Goal: Find specific page/section: Find specific page/section

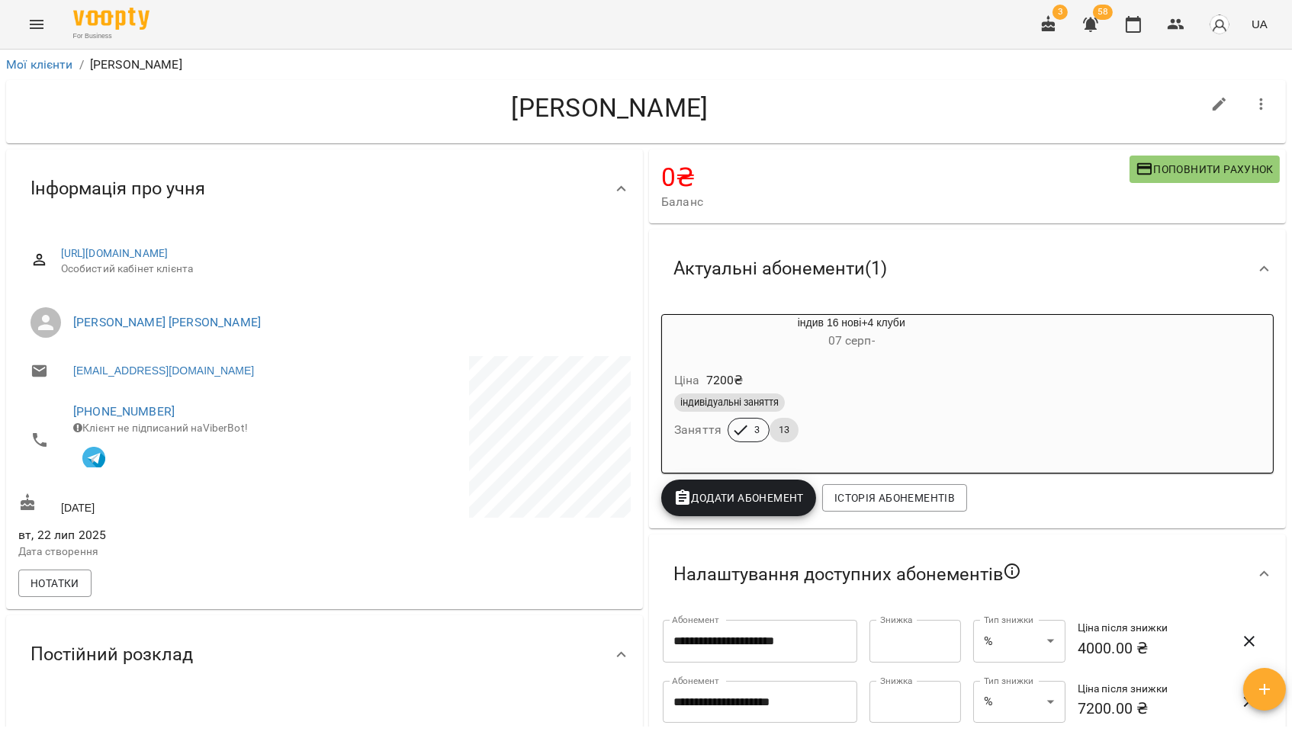
click at [37, 28] on icon "Menu" at bounding box center [37, 24] width 14 height 9
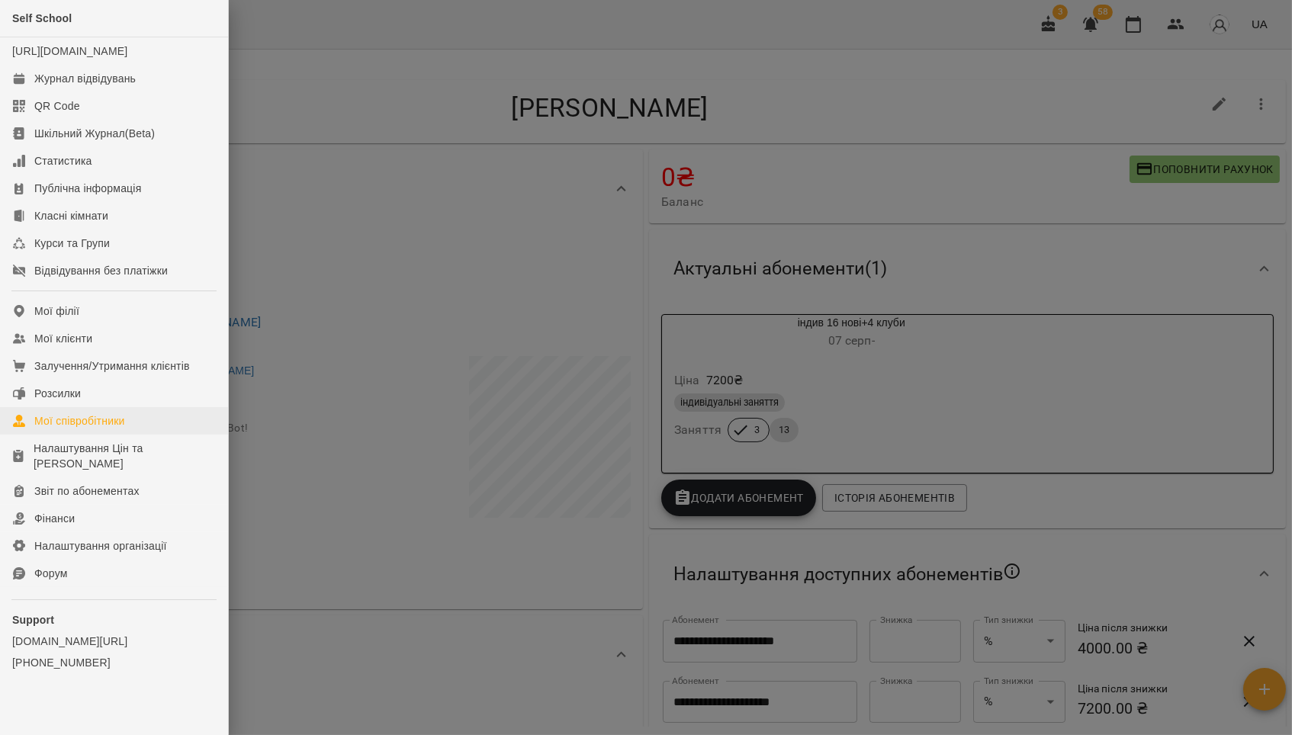
click at [84, 417] on div "Мої співробітники" at bounding box center [79, 420] width 91 height 15
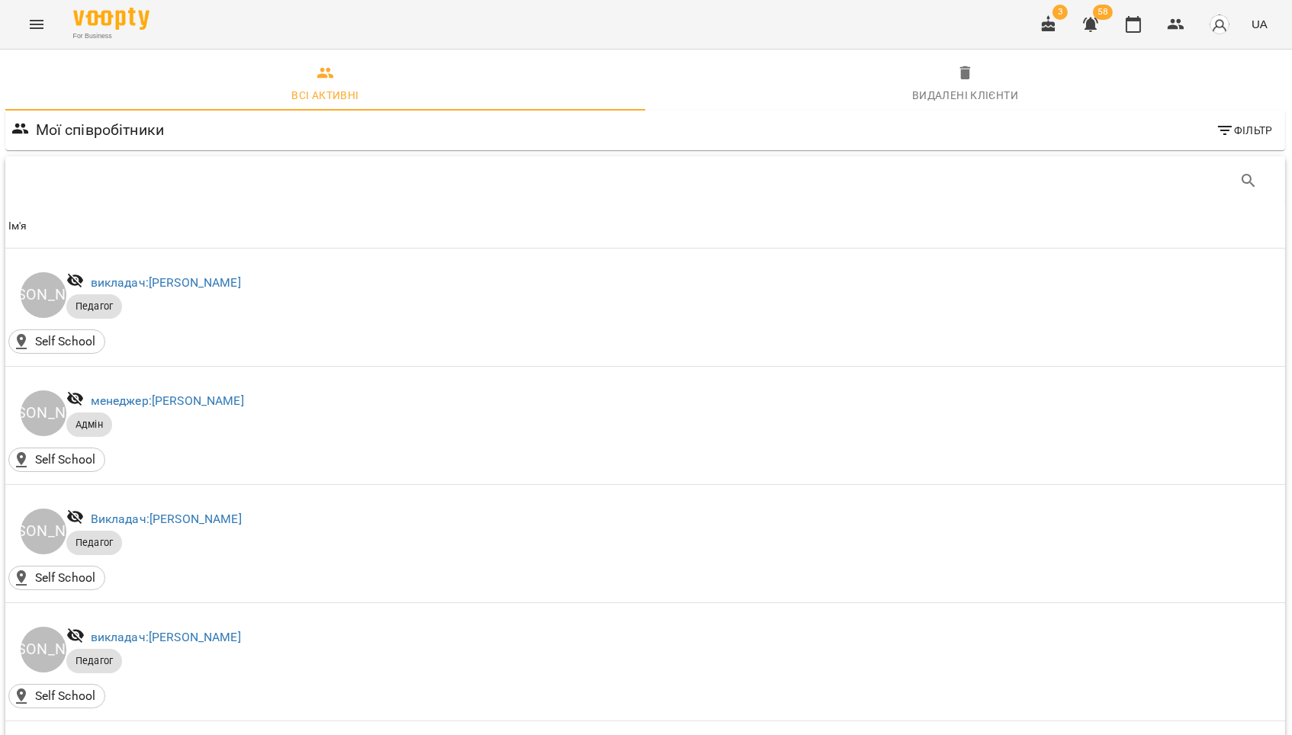
scroll to position [0, 1]
click at [1249, 186] on icon "Search" at bounding box center [1247, 180] width 13 height 13
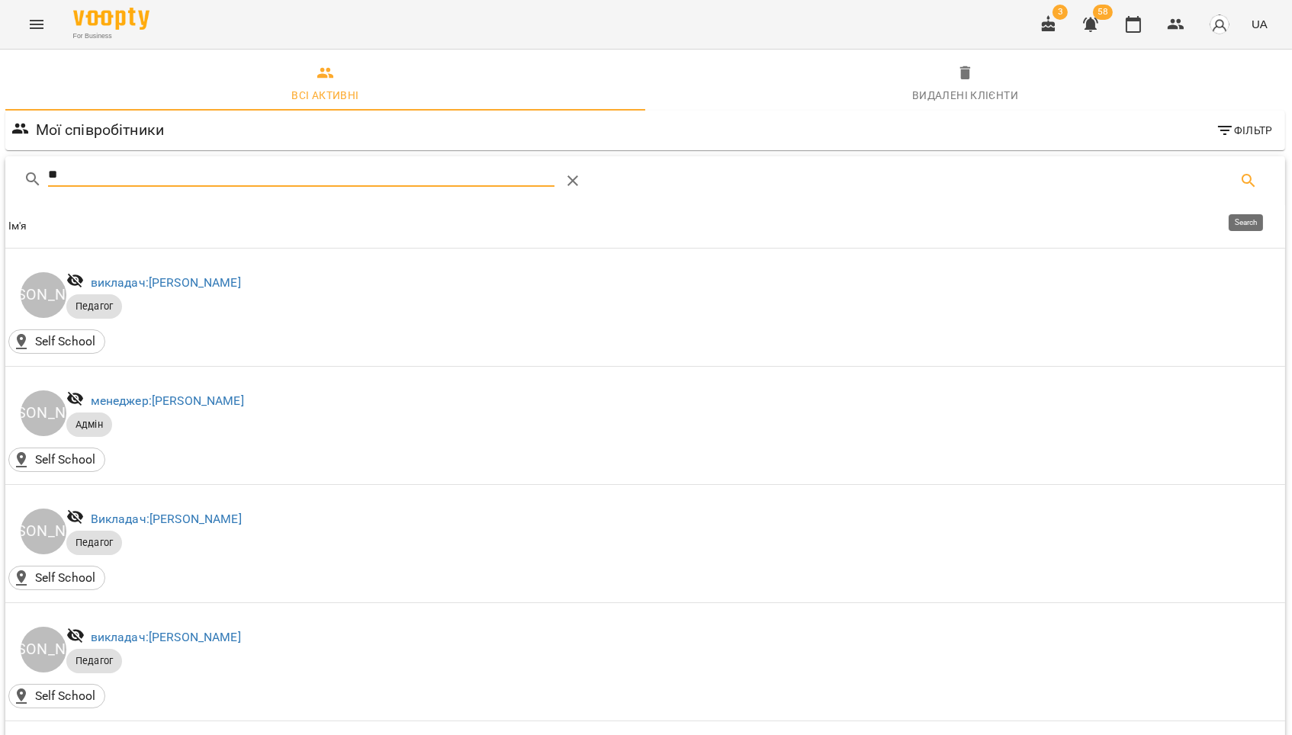
type input "*"
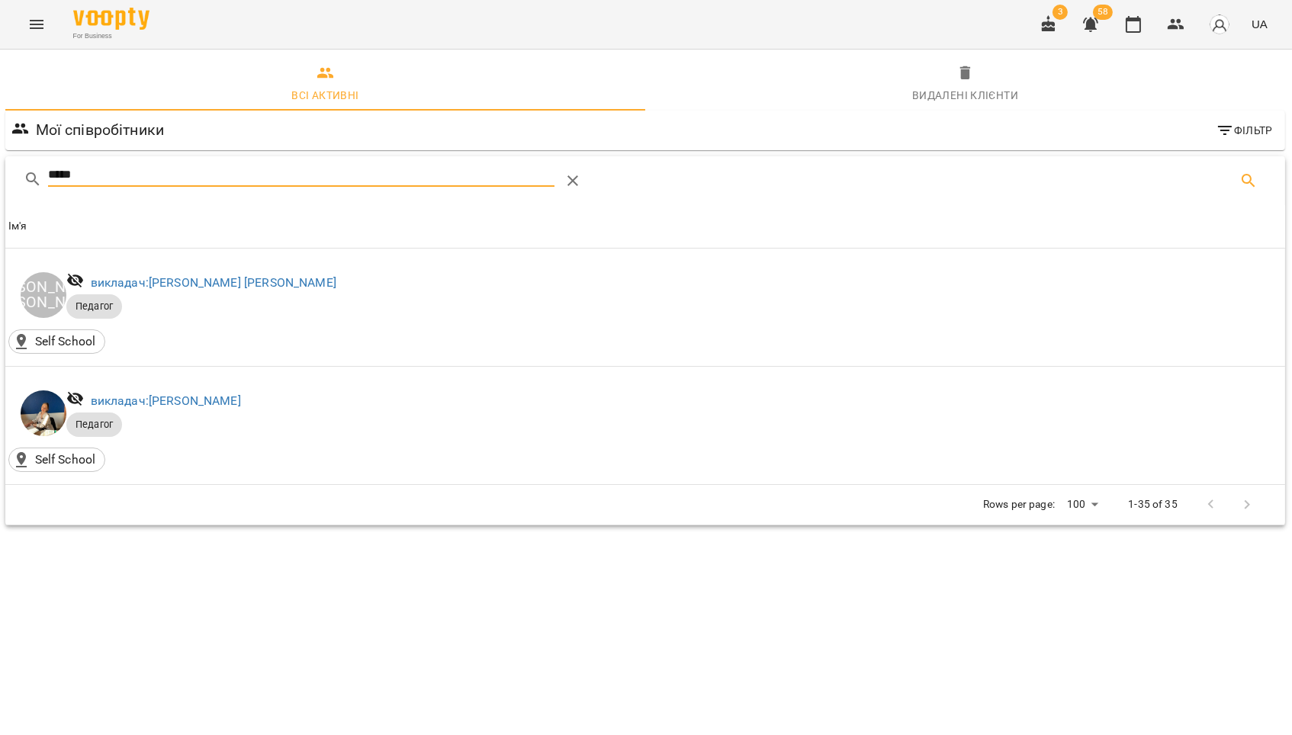
type input "*****"
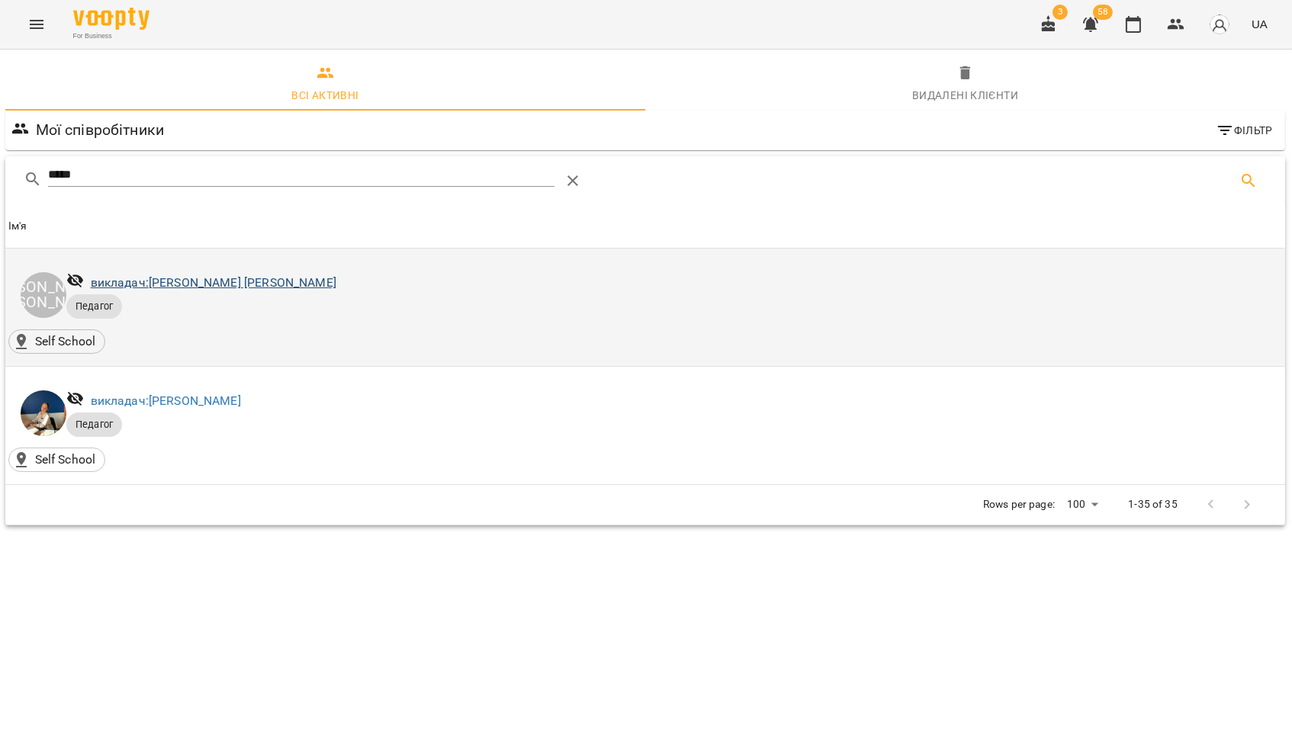
drag, startPoint x: 177, startPoint y: 245, endPoint x: 221, endPoint y: 287, distance: 61.5
click at [221, 287] on link "викладач: [PERSON_NAME] [PERSON_NAME]" at bounding box center [214, 282] width 246 height 14
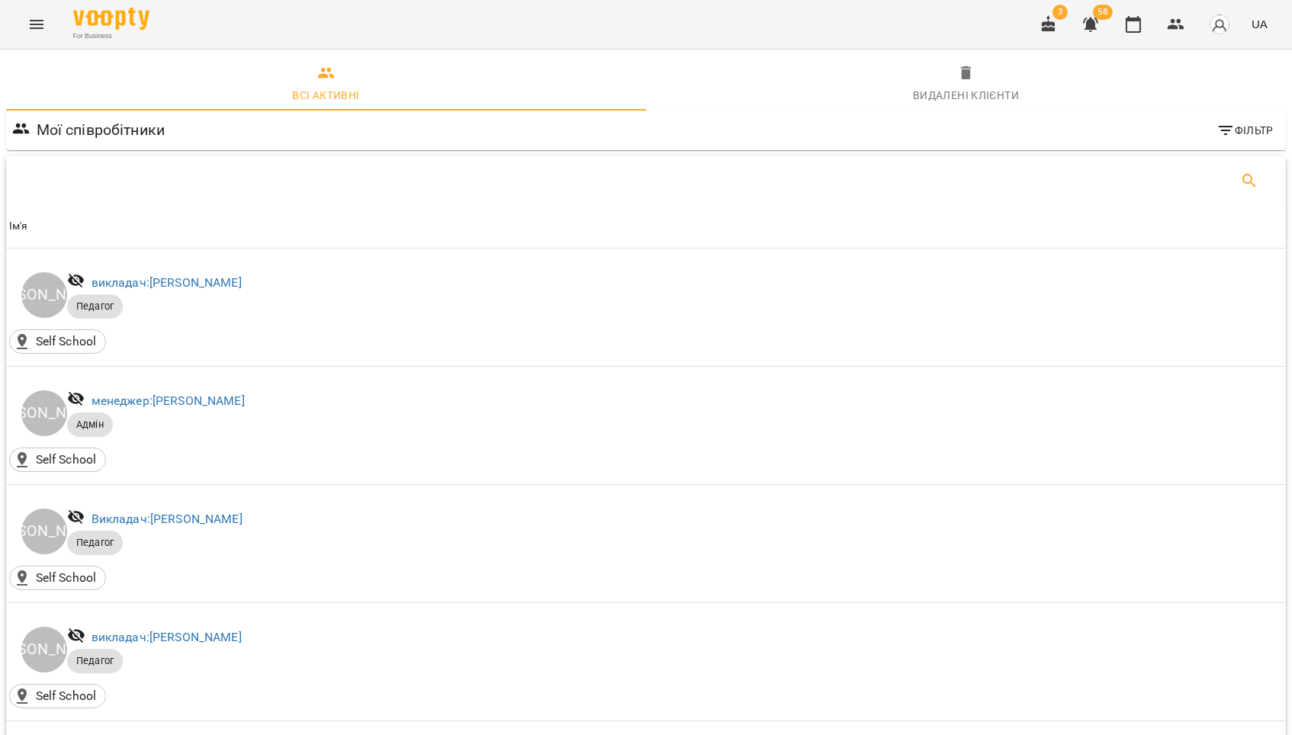
click at [1253, 182] on icon "Search" at bounding box center [1249, 181] width 18 height 18
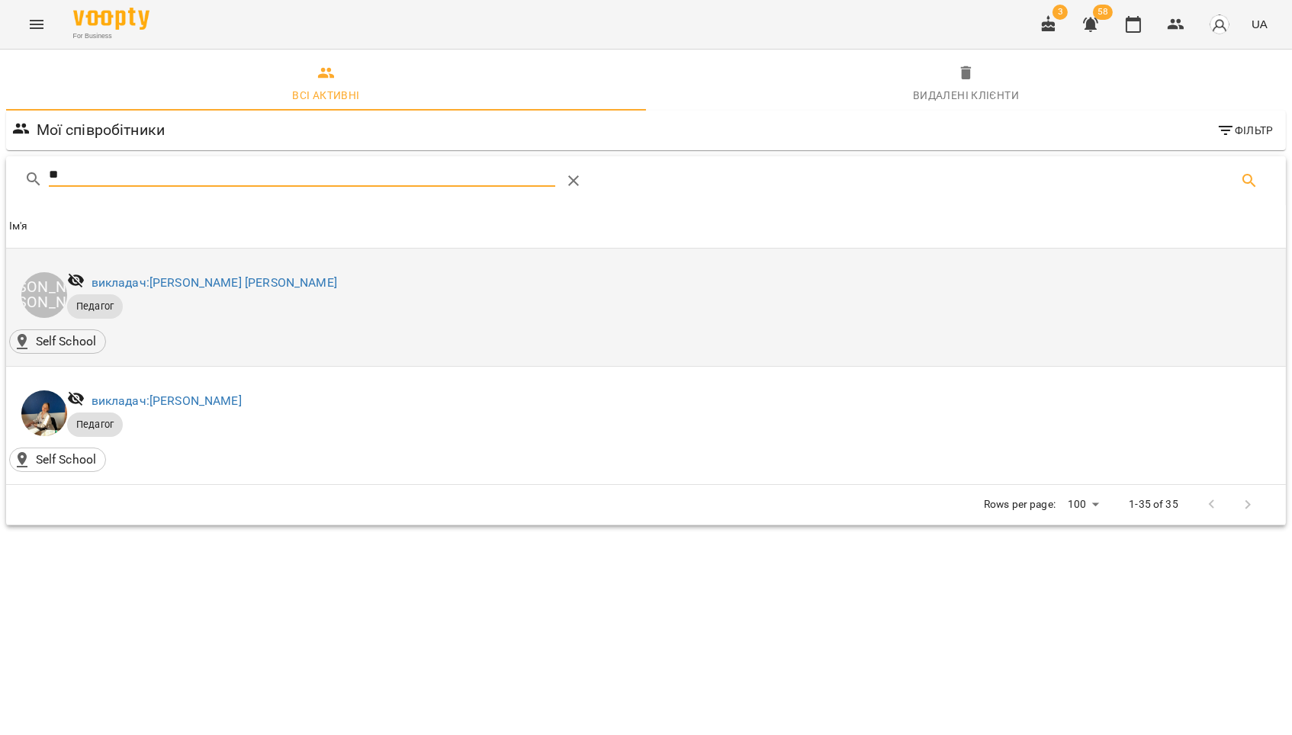
type input "*"
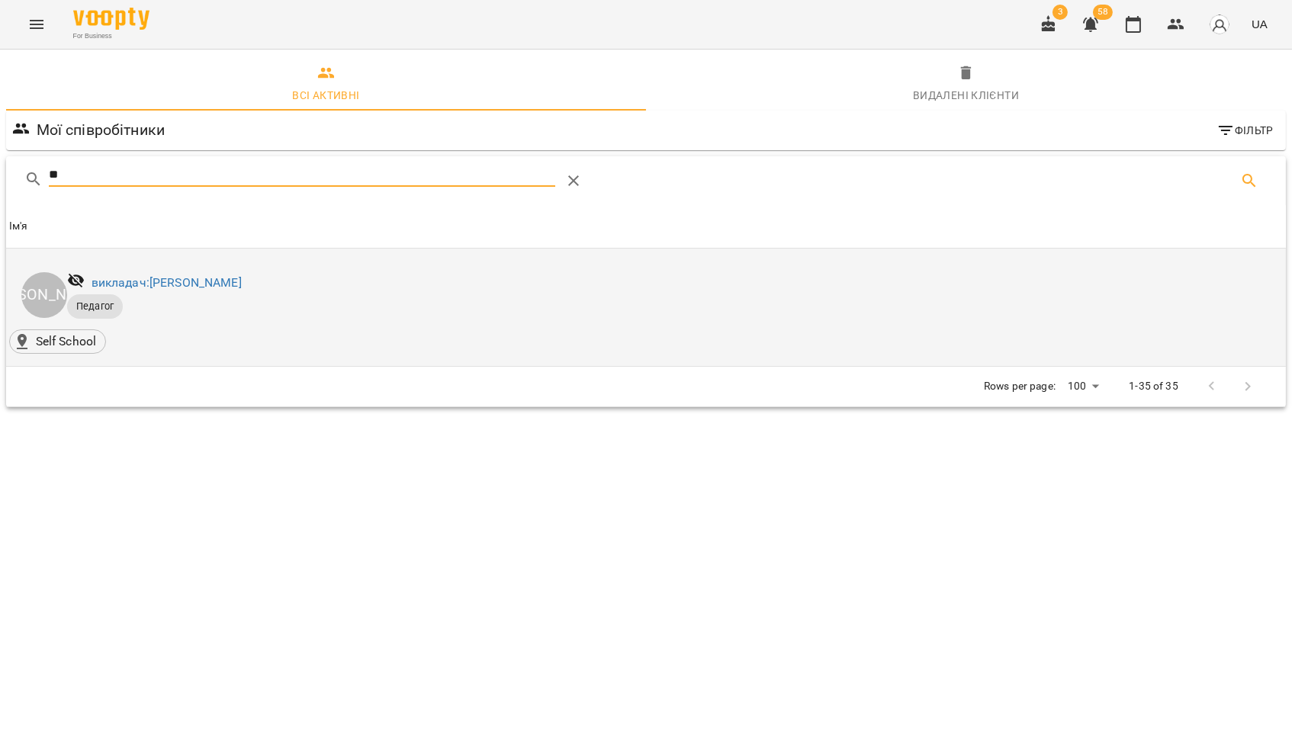
type input "*"
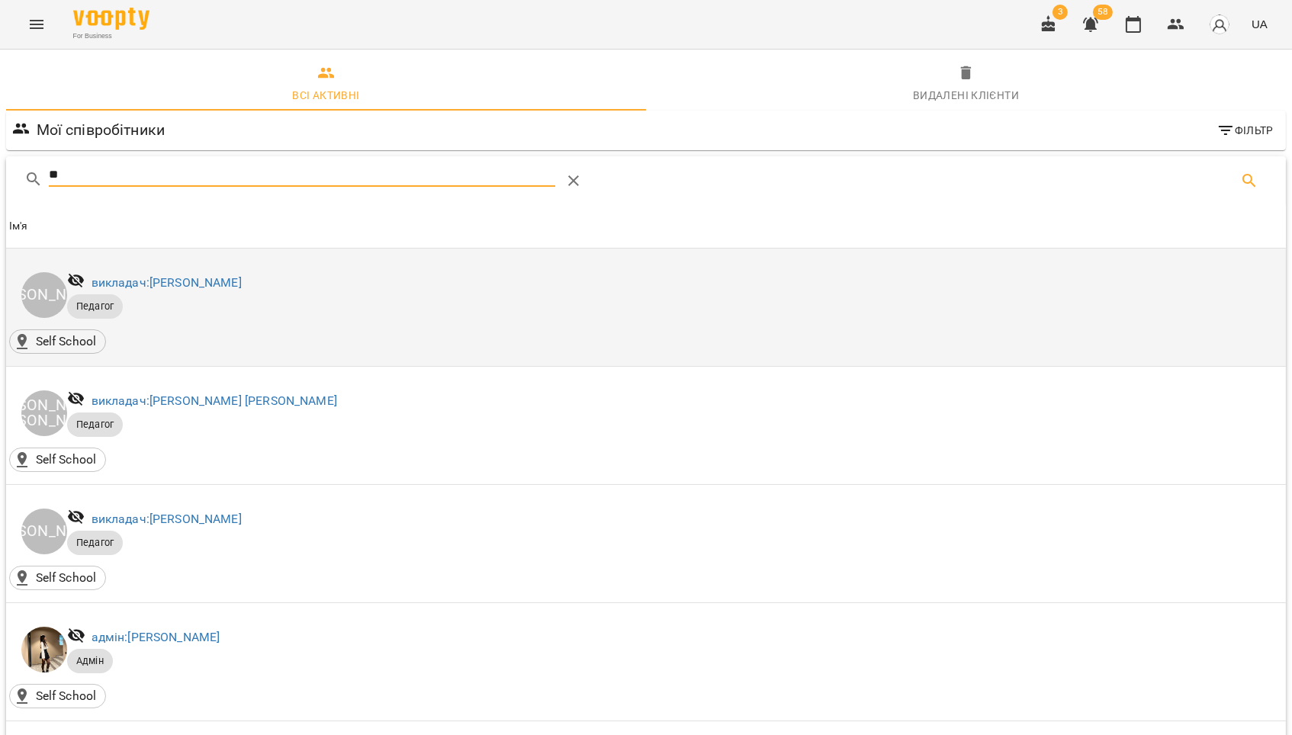
type input "*"
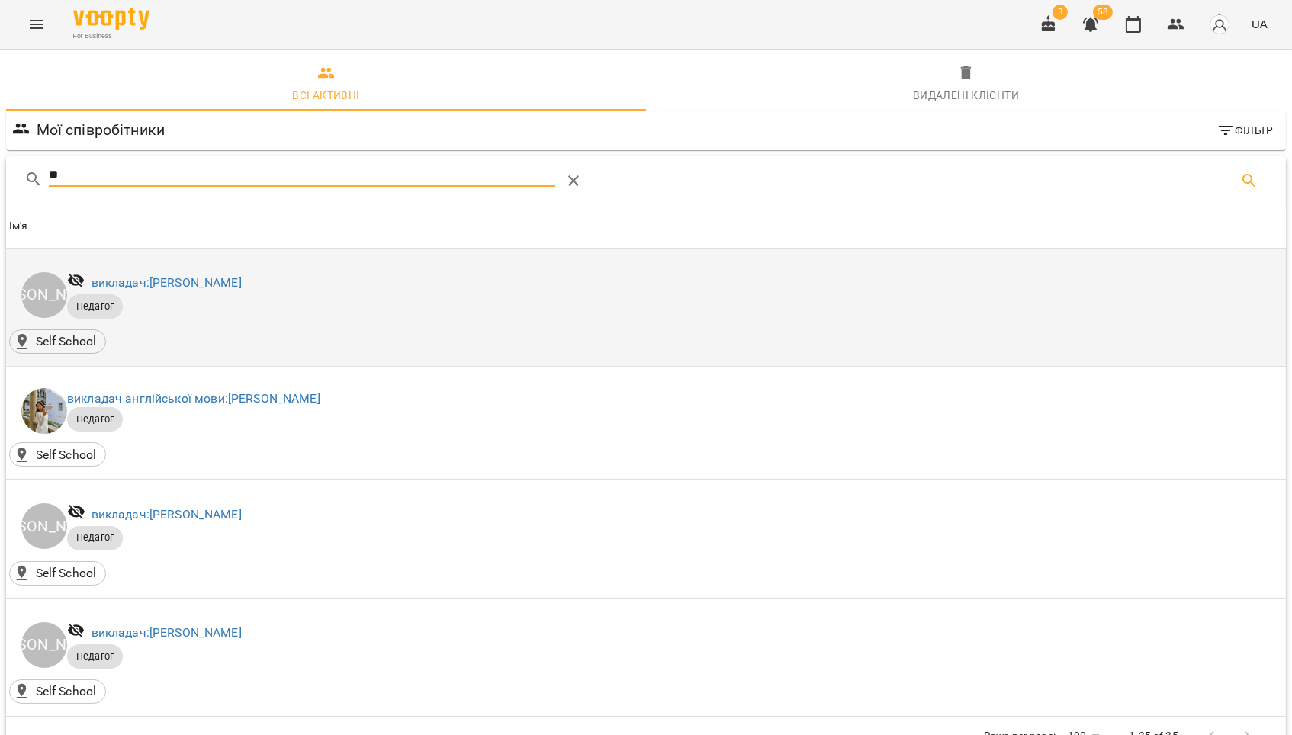
type input "*"
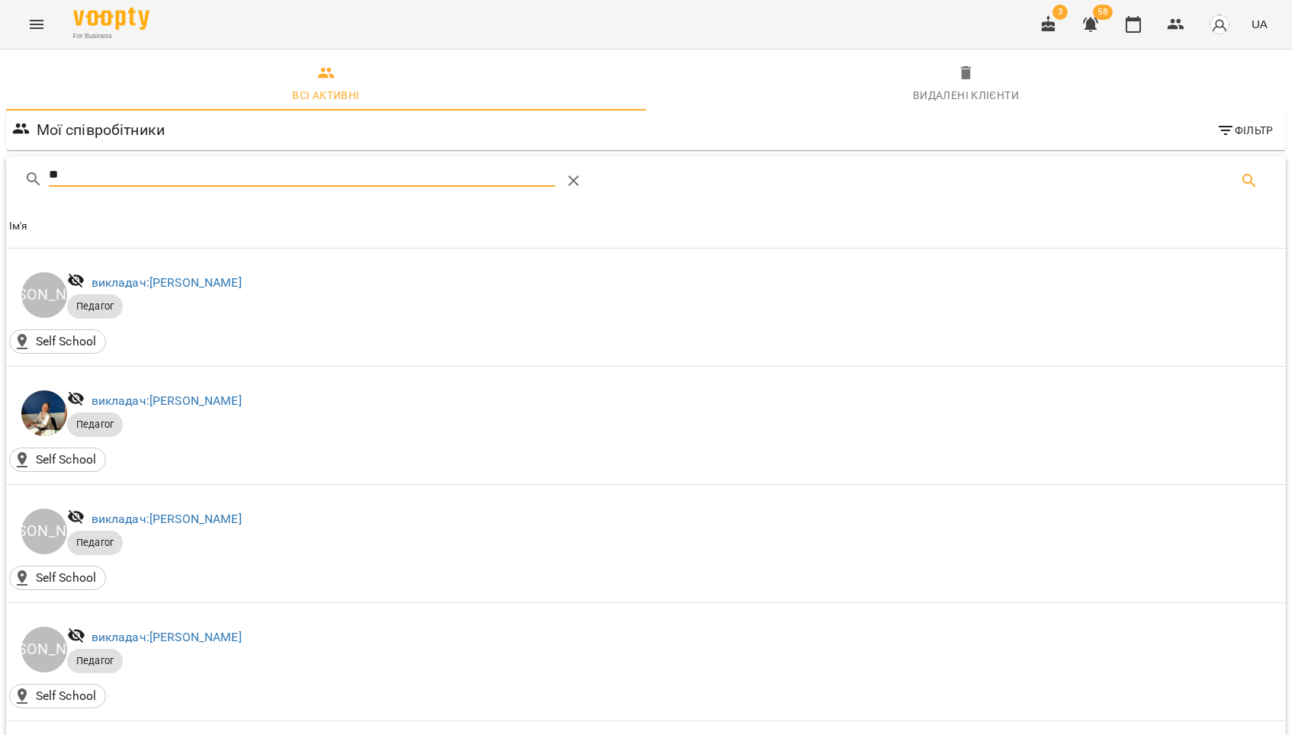
type input "*"
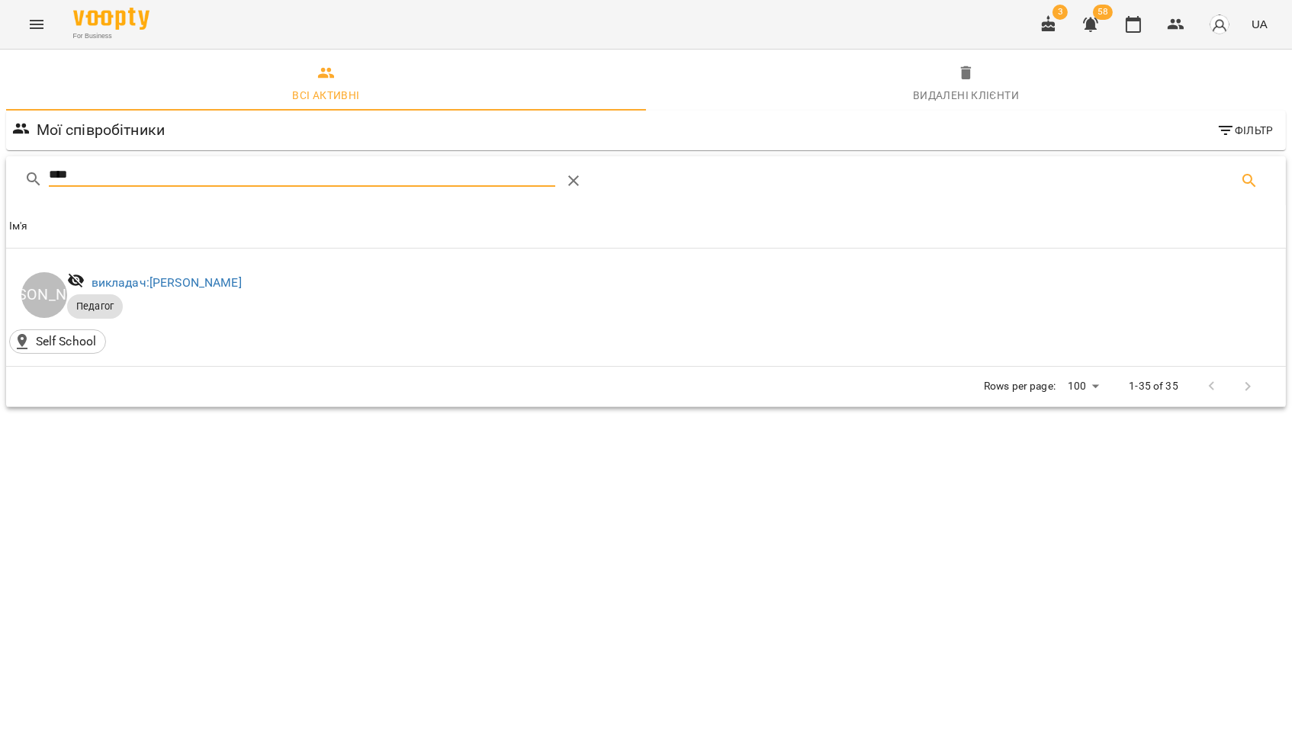
type input "****"
drag, startPoint x: 695, startPoint y: 267, endPoint x: 586, endPoint y: 186, distance: 135.7
click at [583, 186] on icon "Table Toolbar" at bounding box center [573, 181] width 18 height 18
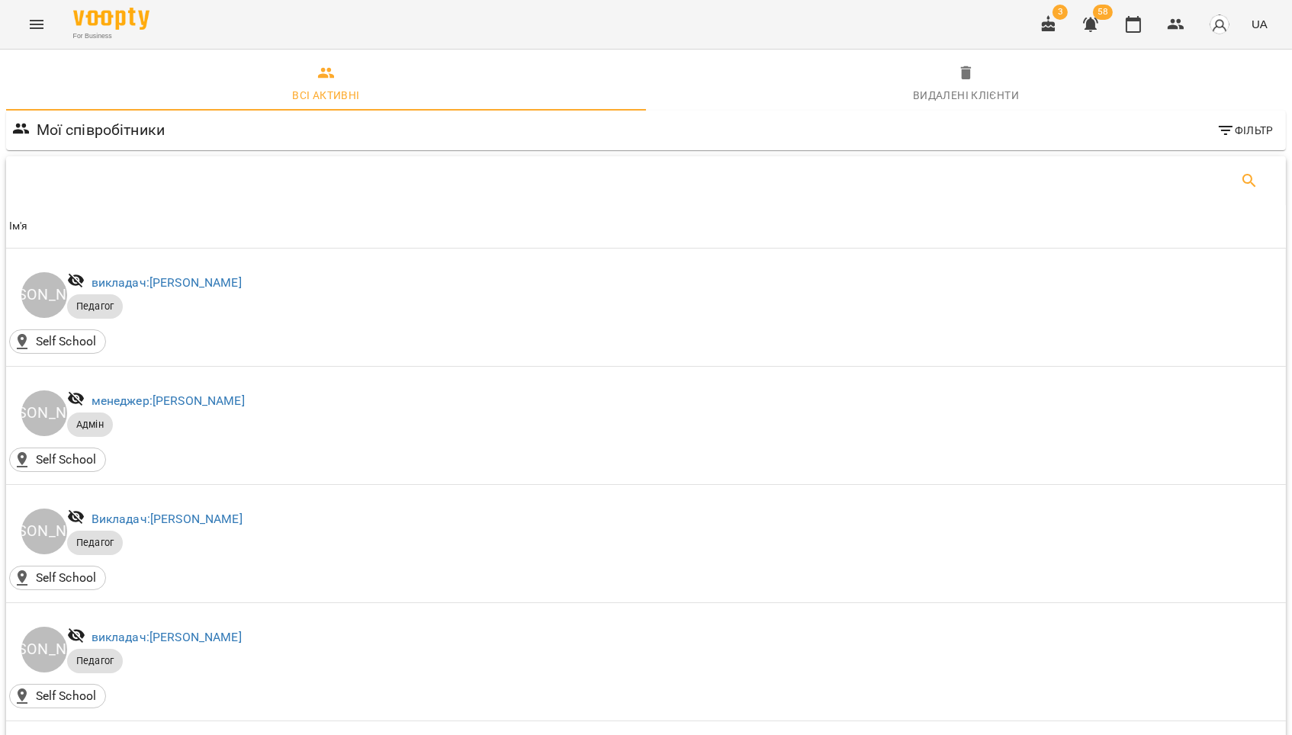
click at [1250, 179] on icon "Search" at bounding box center [1248, 180] width 13 height 13
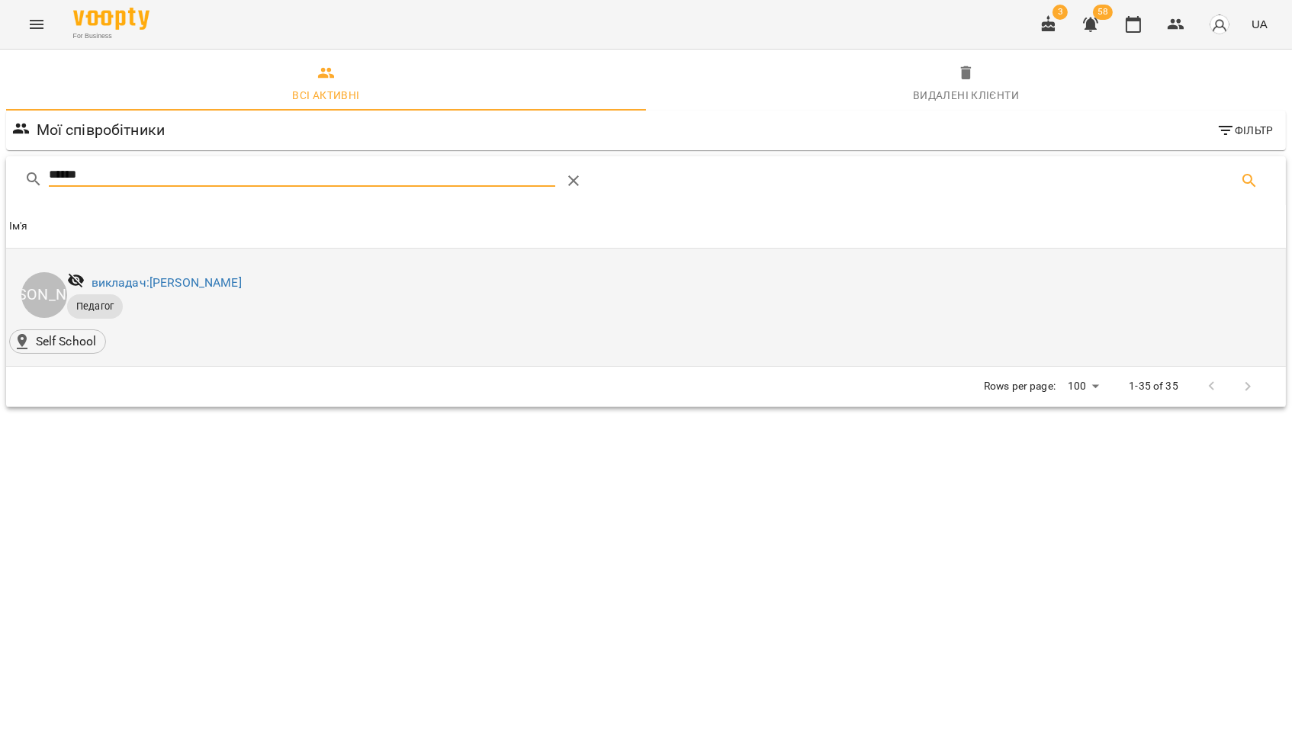
type input "******"
drag, startPoint x: 697, startPoint y: 259, endPoint x: 261, endPoint y: 289, distance: 437.3
click at [242, 289] on link "викладач: [PERSON_NAME]" at bounding box center [167, 282] width 150 height 14
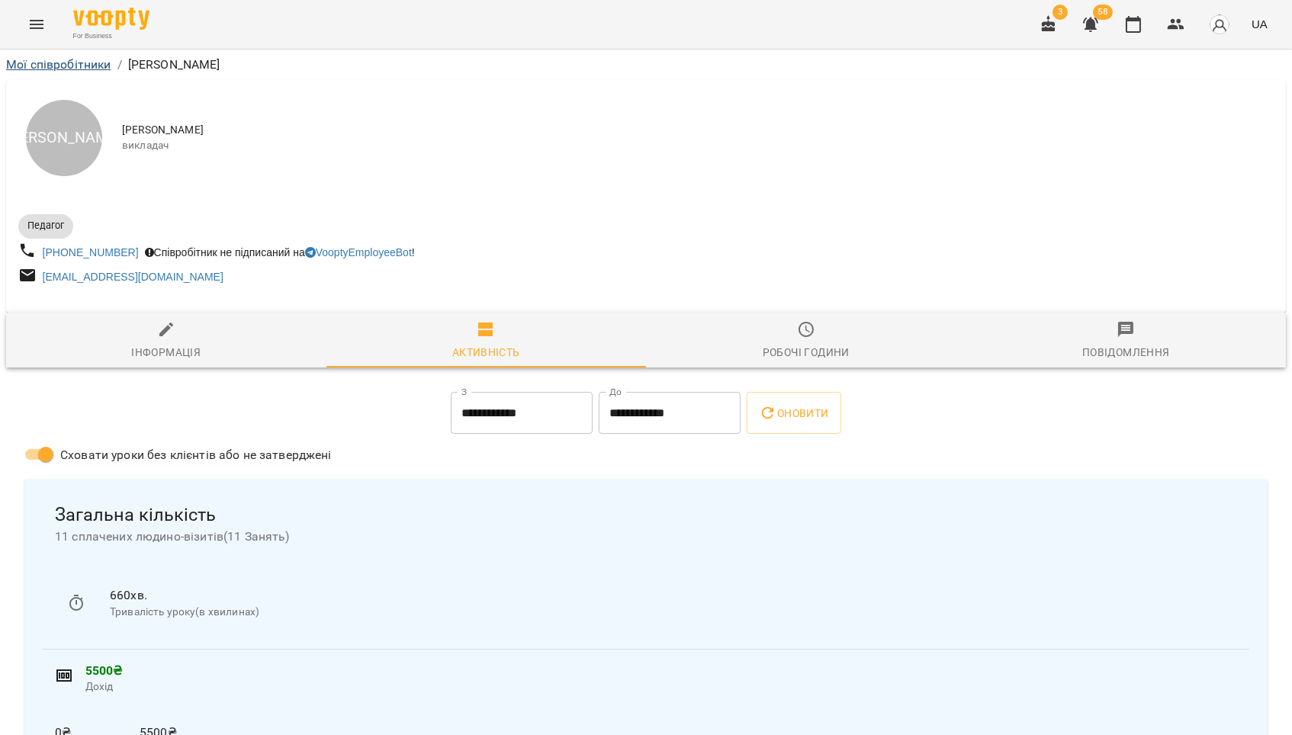
click at [82, 69] on link "Мої співробітники" at bounding box center [58, 64] width 105 height 14
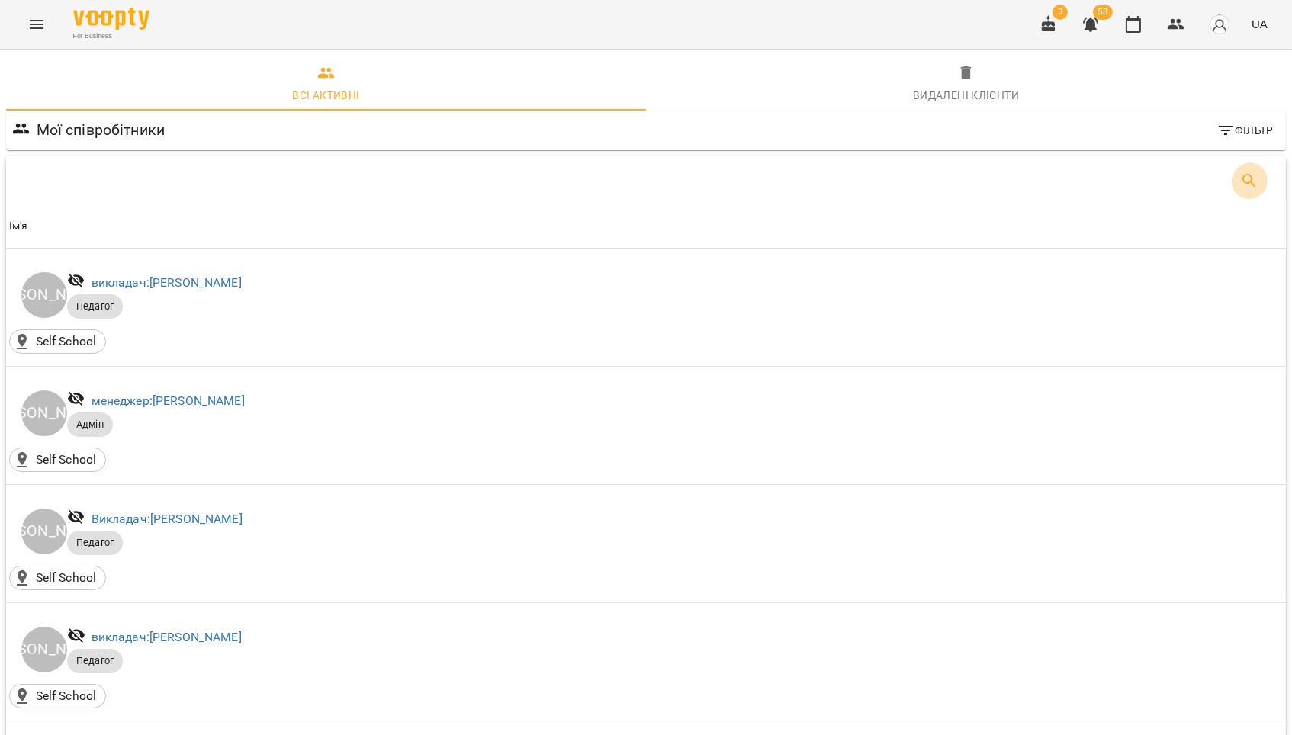
click at [1250, 181] on icon "Search" at bounding box center [1248, 180] width 13 height 13
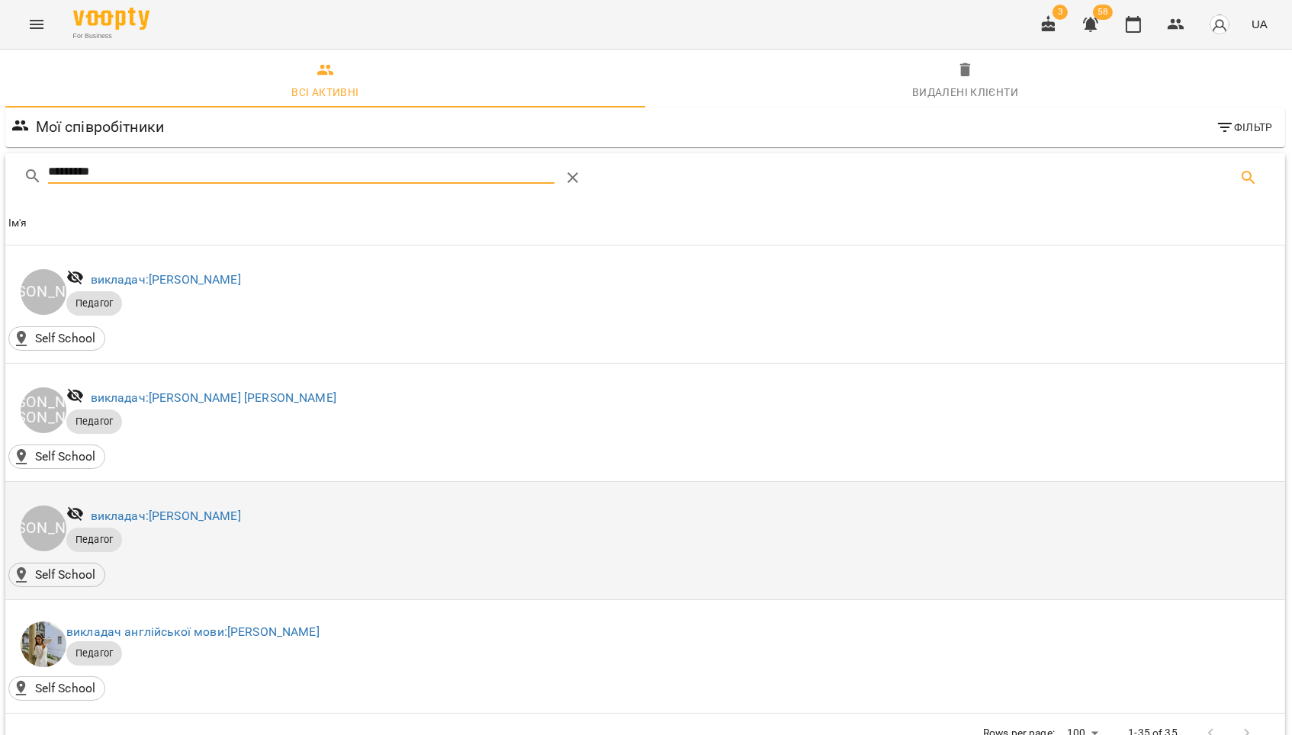
scroll to position [4, 1]
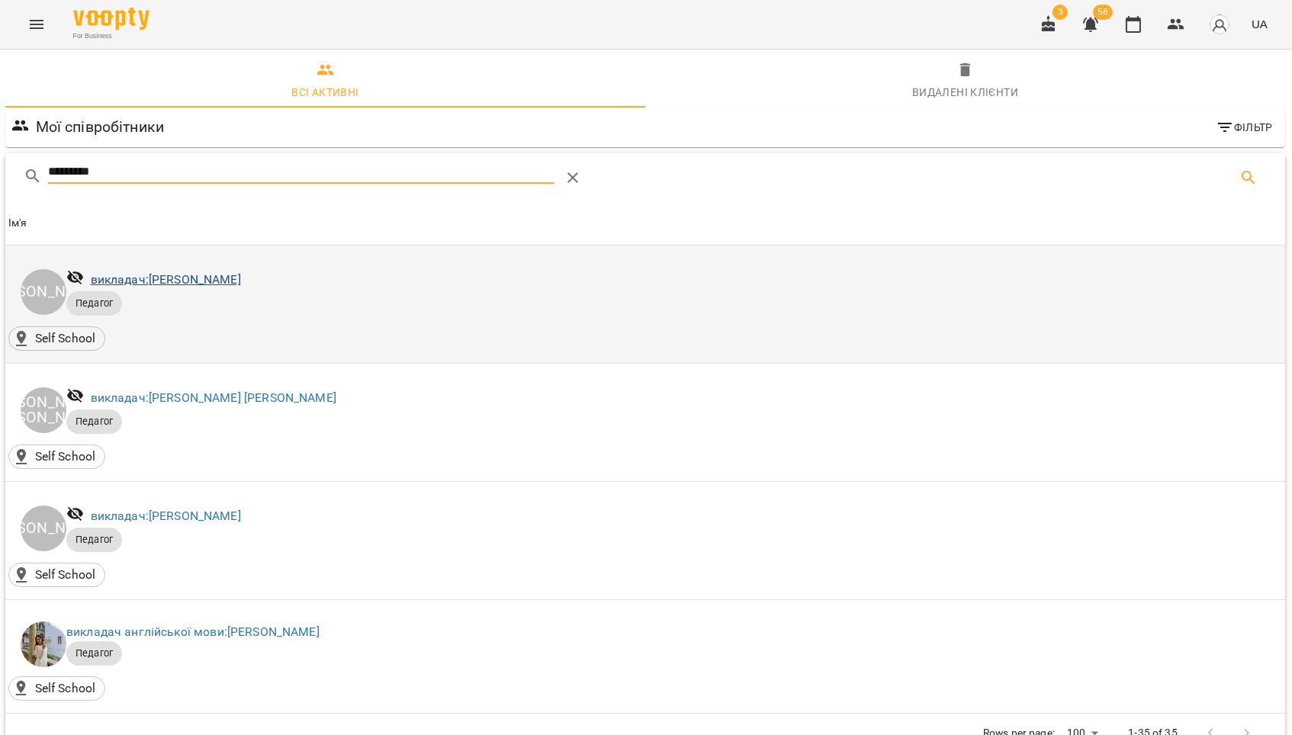
type input "*********"
click at [225, 287] on link "викладач: [PERSON_NAME]" at bounding box center [166, 279] width 150 height 14
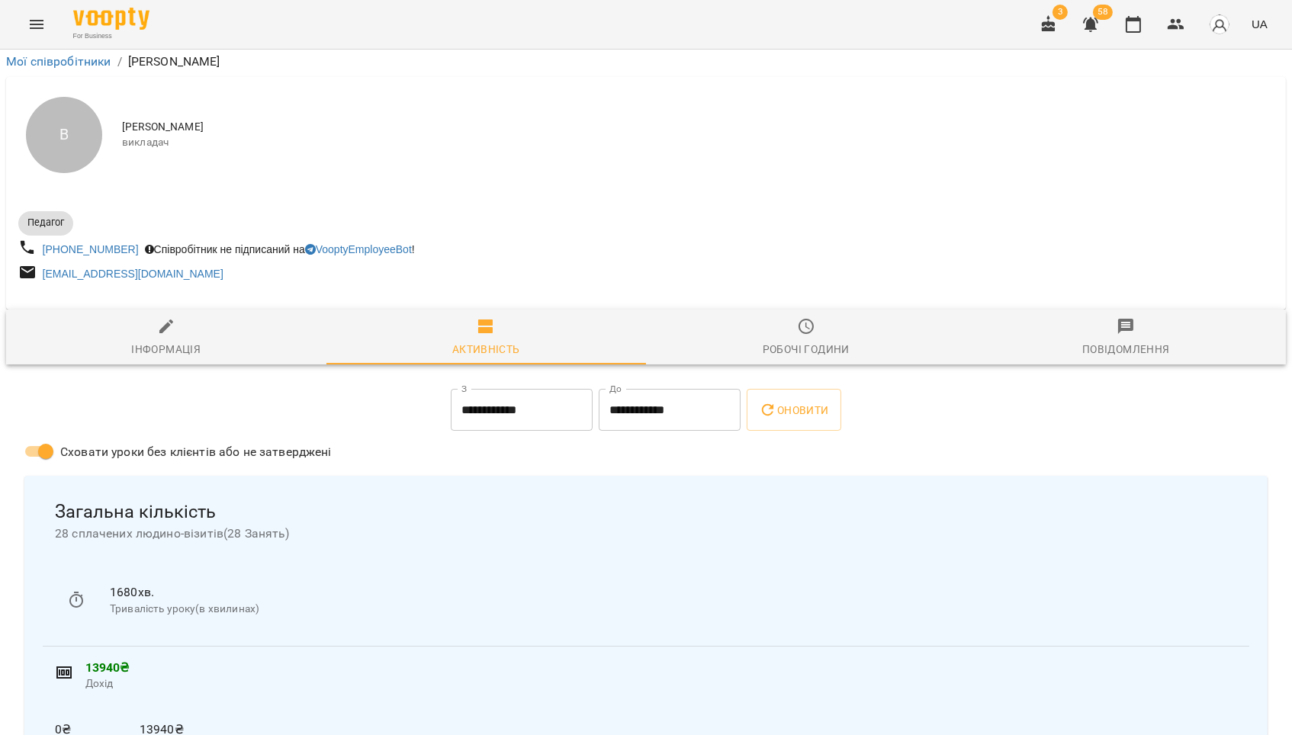
scroll to position [825, 0]
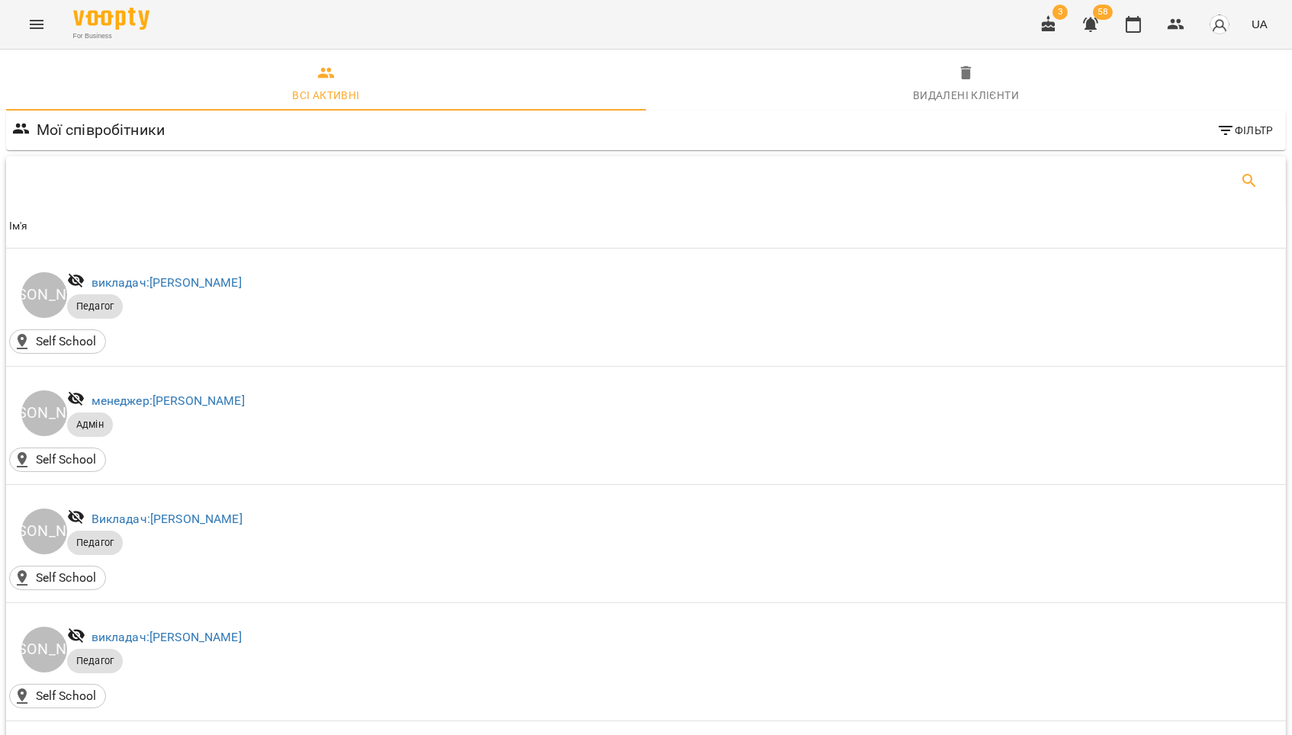
click at [1254, 187] on icon "Search" at bounding box center [1249, 181] width 18 height 18
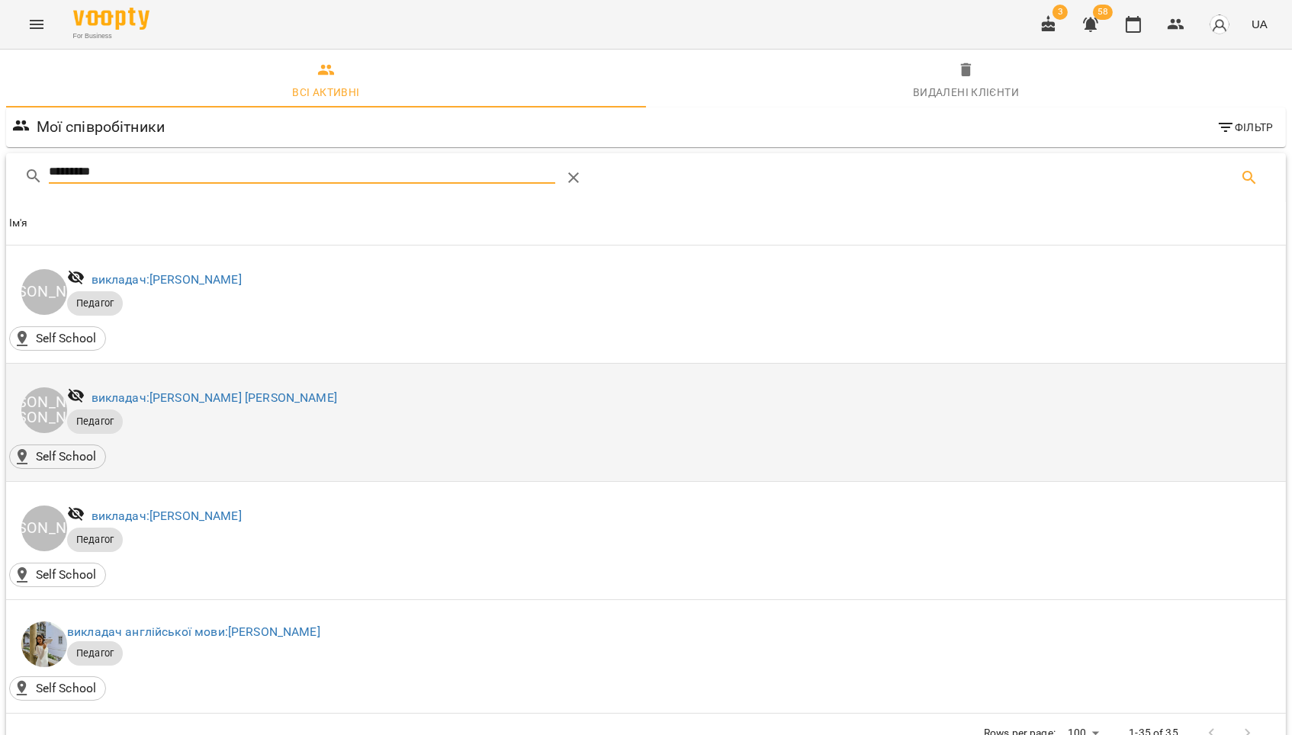
scroll to position [100, 0]
type input "*********"
click at [289, 390] on link "викладач: [PERSON_NAME] [PERSON_NAME]" at bounding box center [215, 397] width 246 height 14
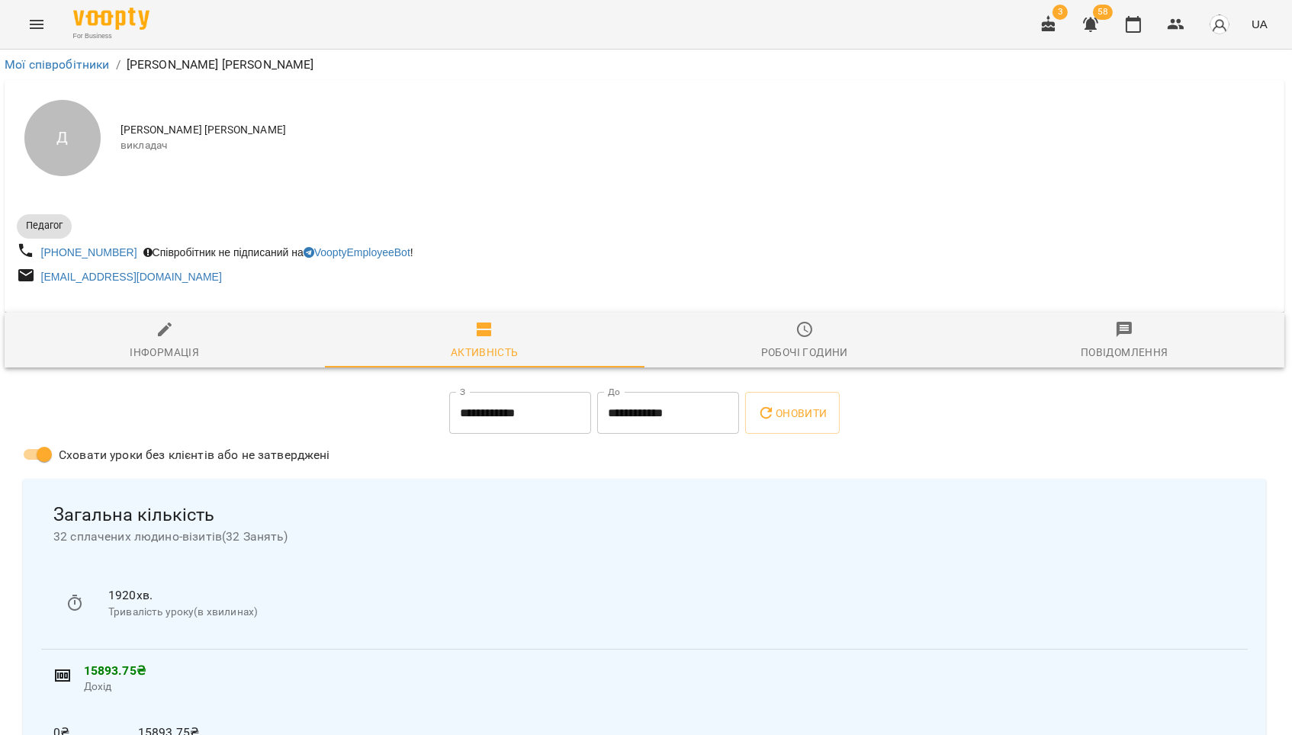
scroll to position [0, 2]
click at [75, 60] on link "Мої співробітники" at bounding box center [57, 64] width 105 height 14
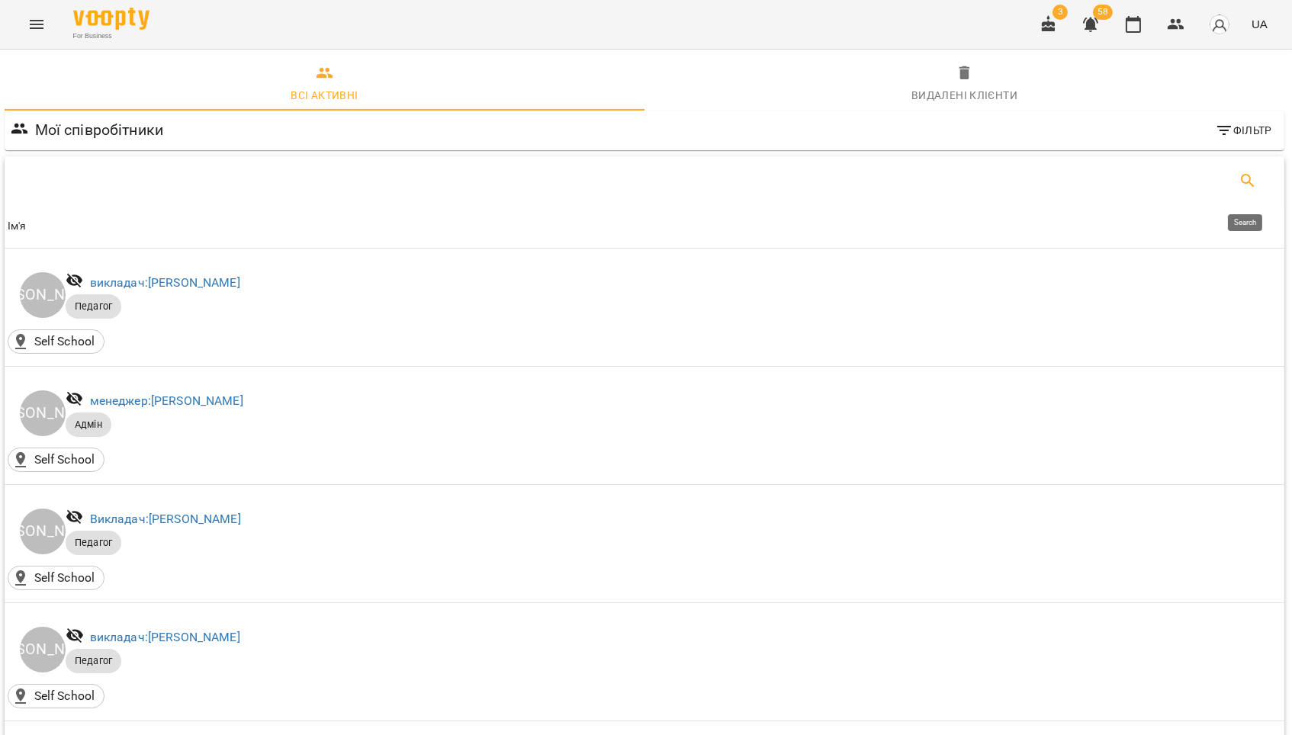
click at [1234, 186] on button "Search" at bounding box center [1247, 180] width 37 height 37
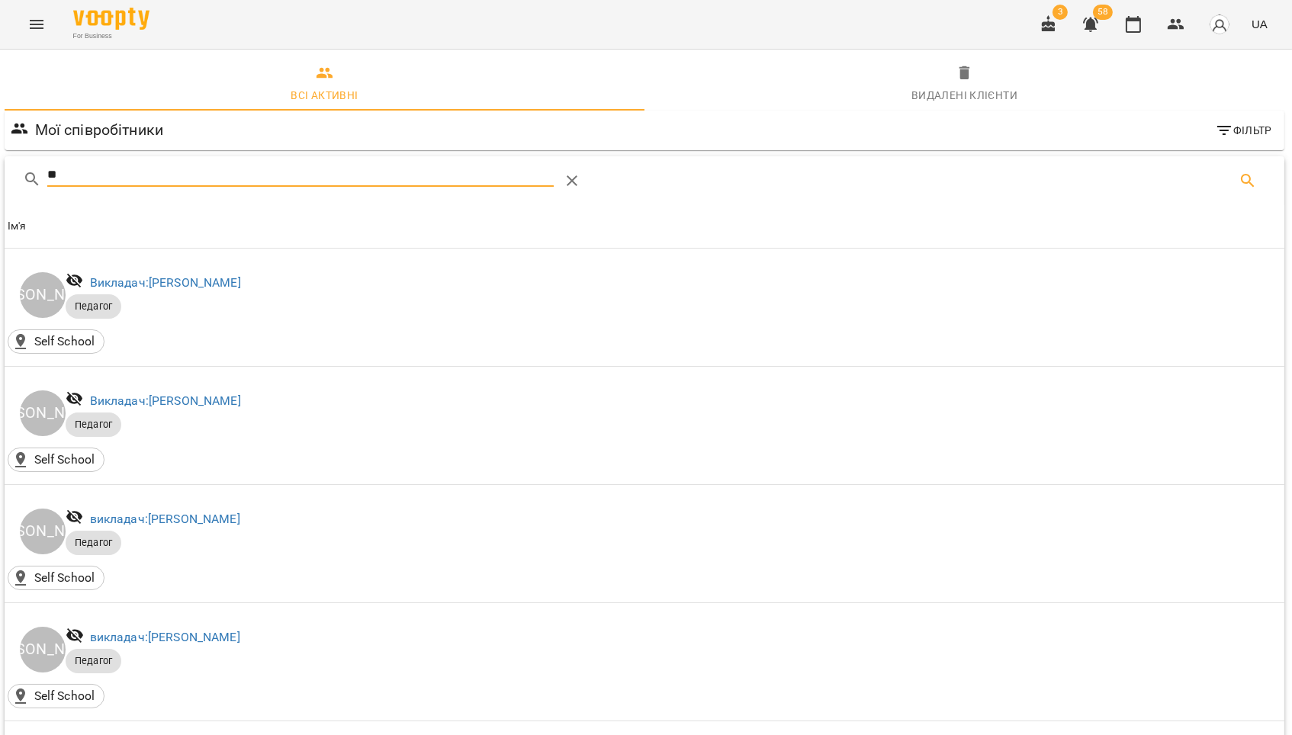
type input "*"
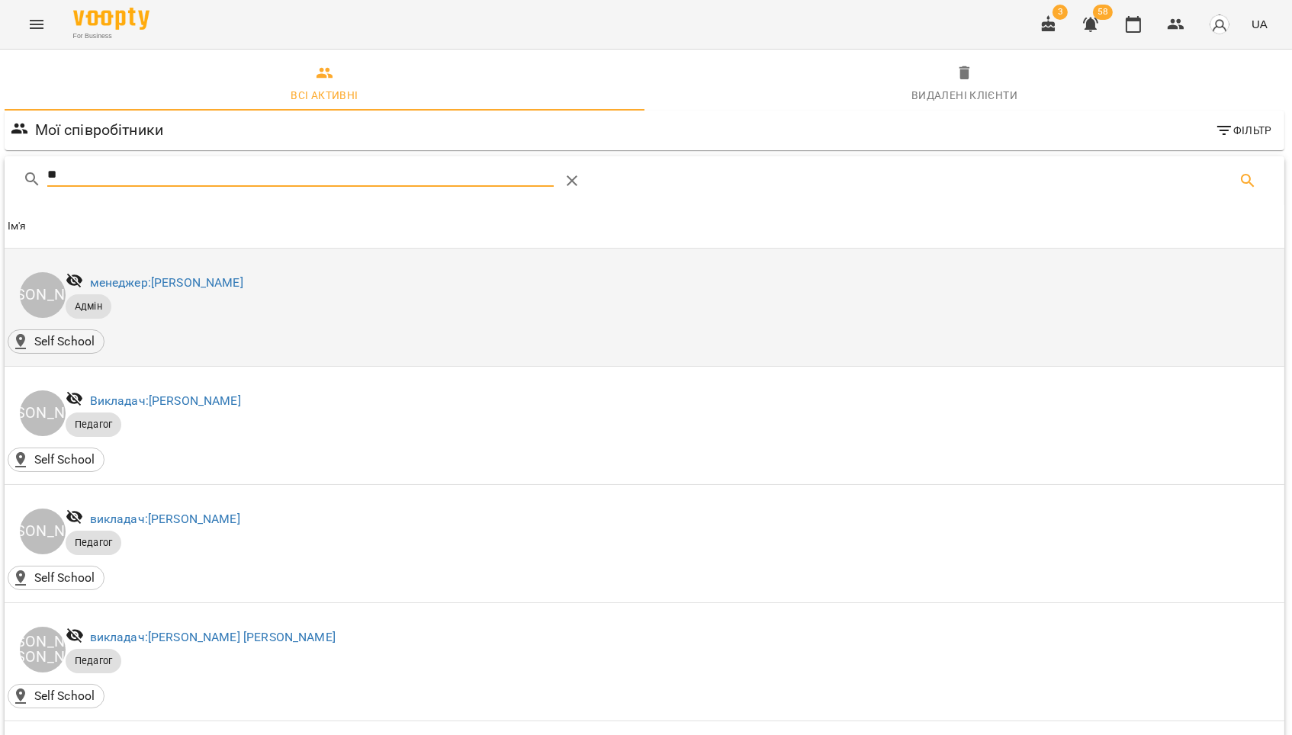
type input "*"
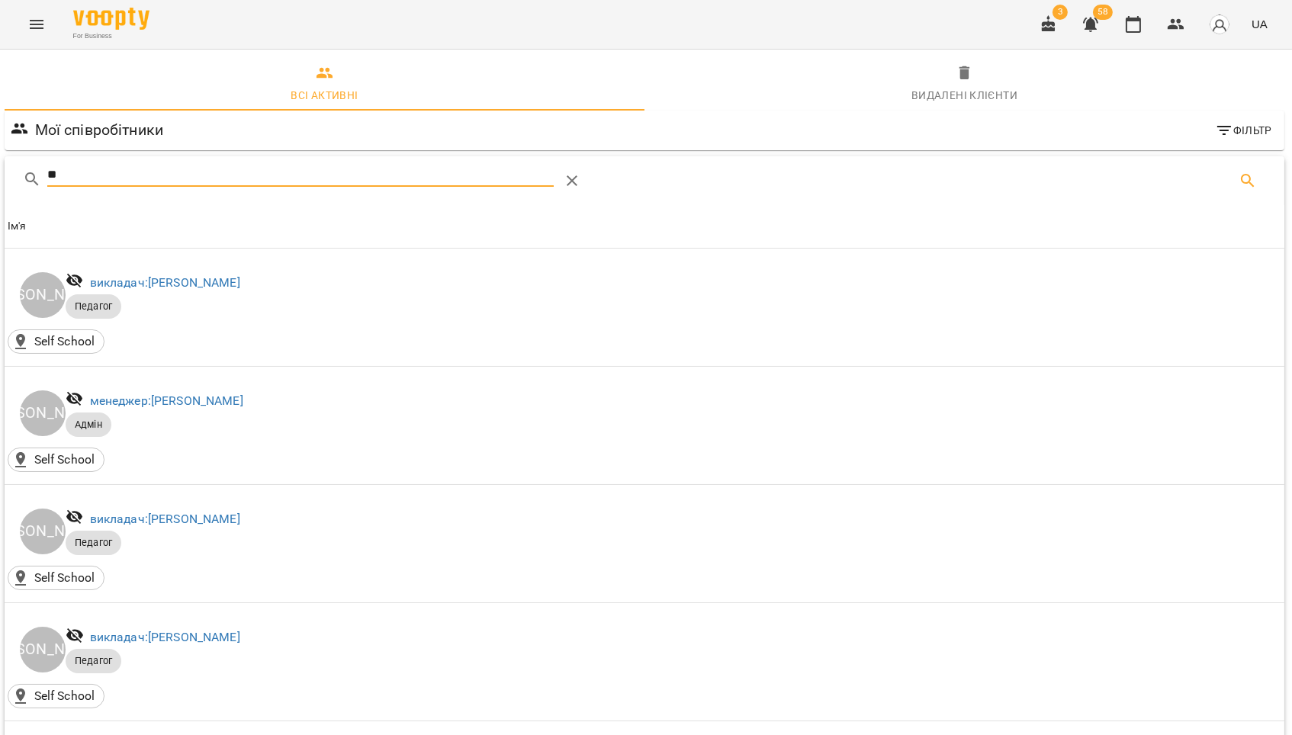
type input "*"
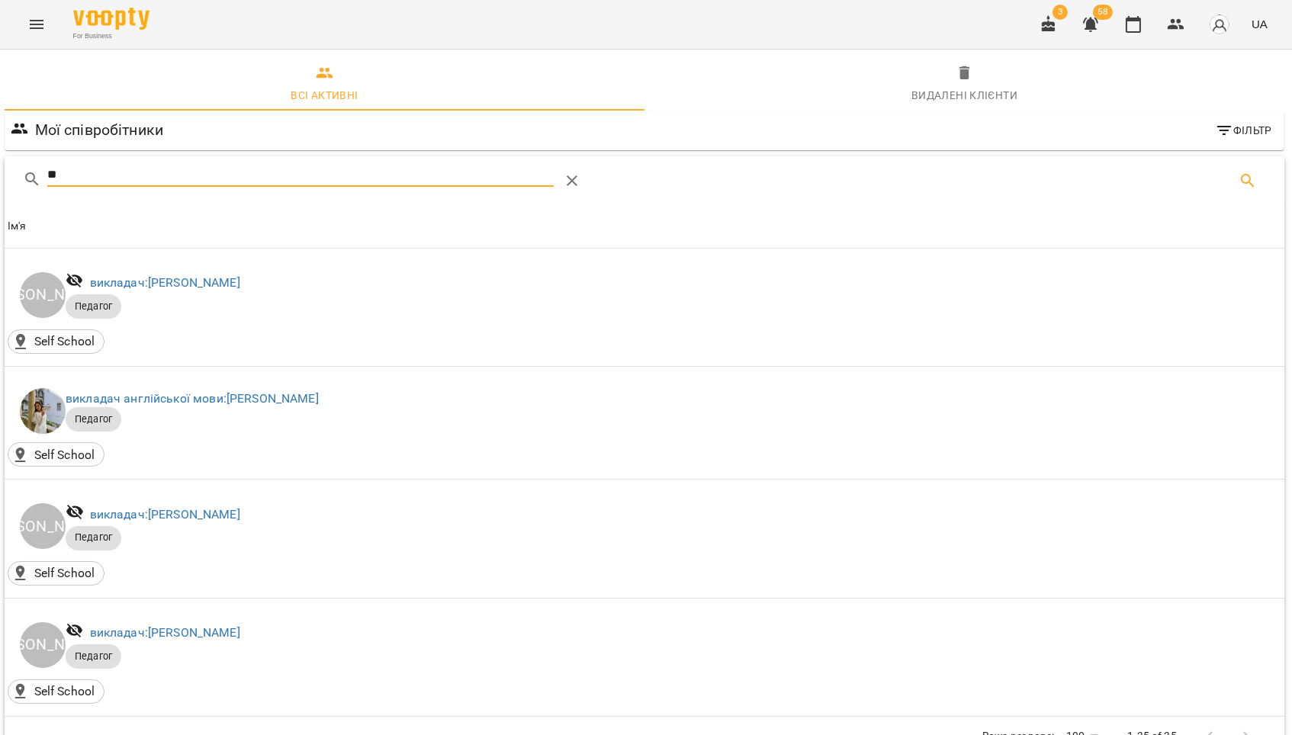
type input "*"
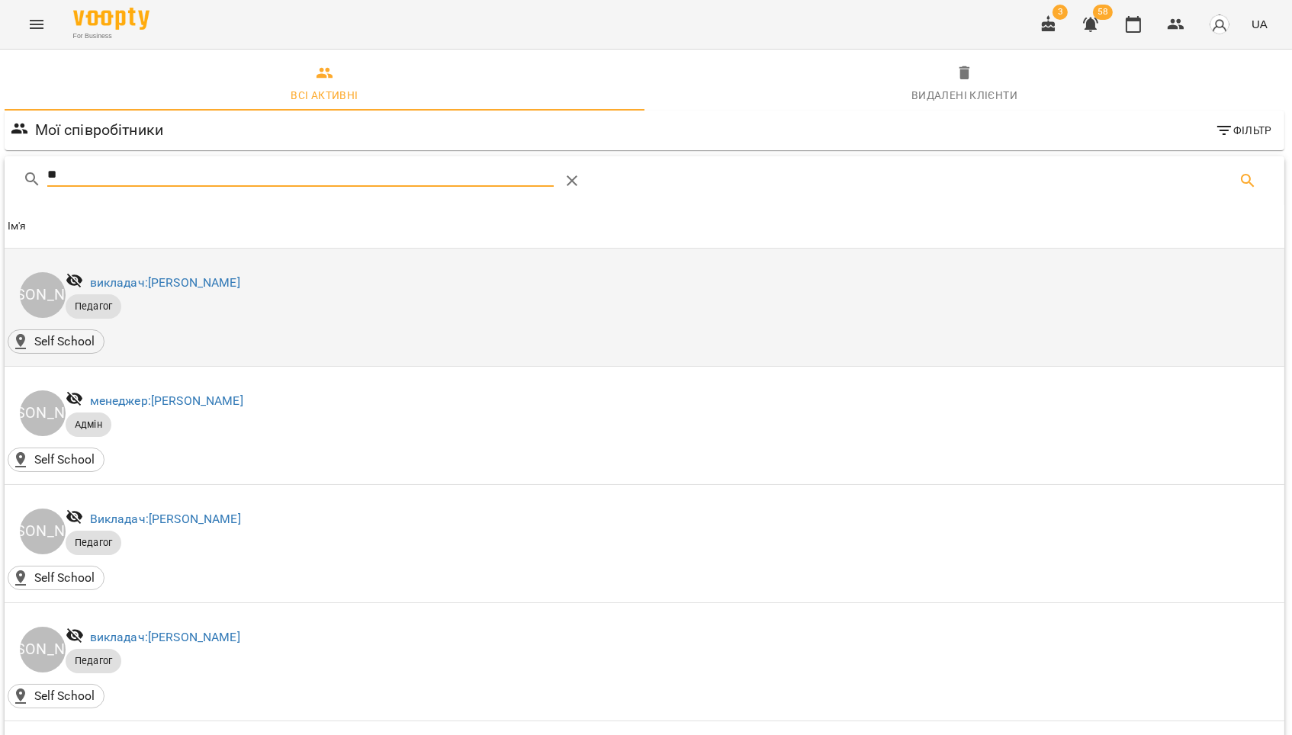
type input "*"
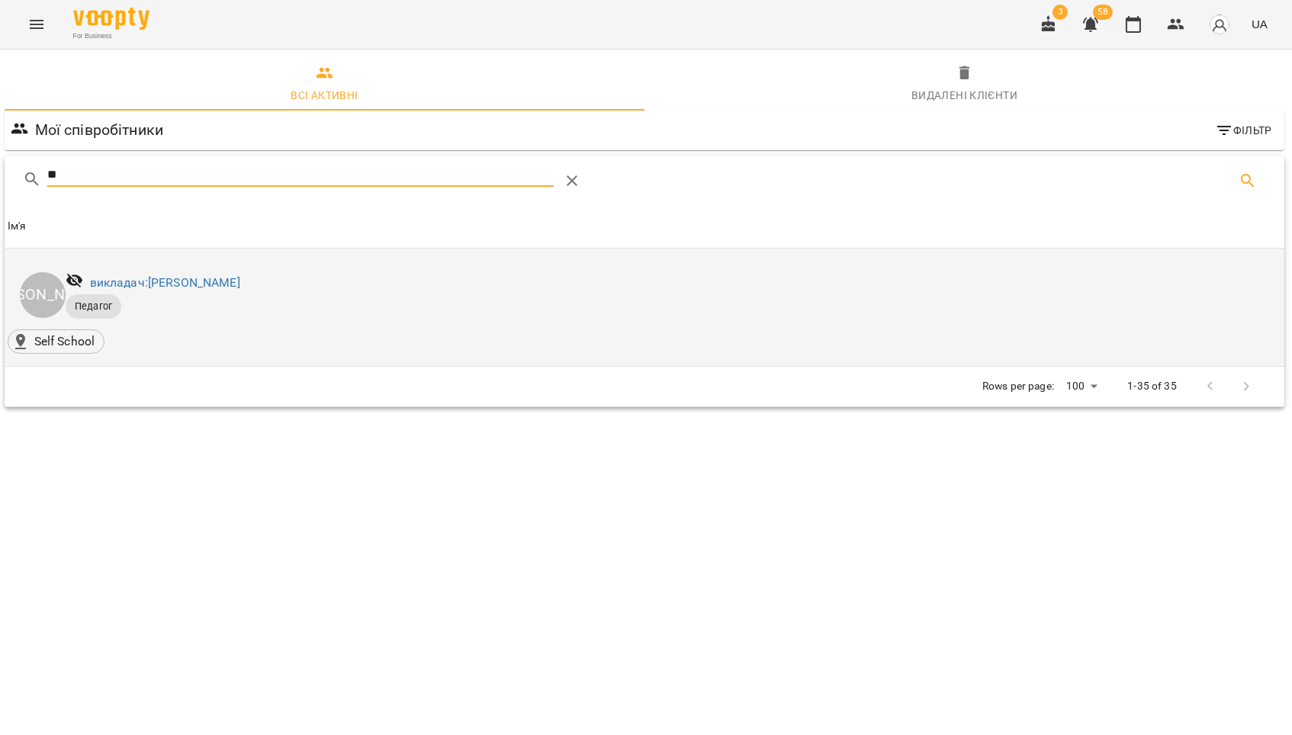
type input "*"
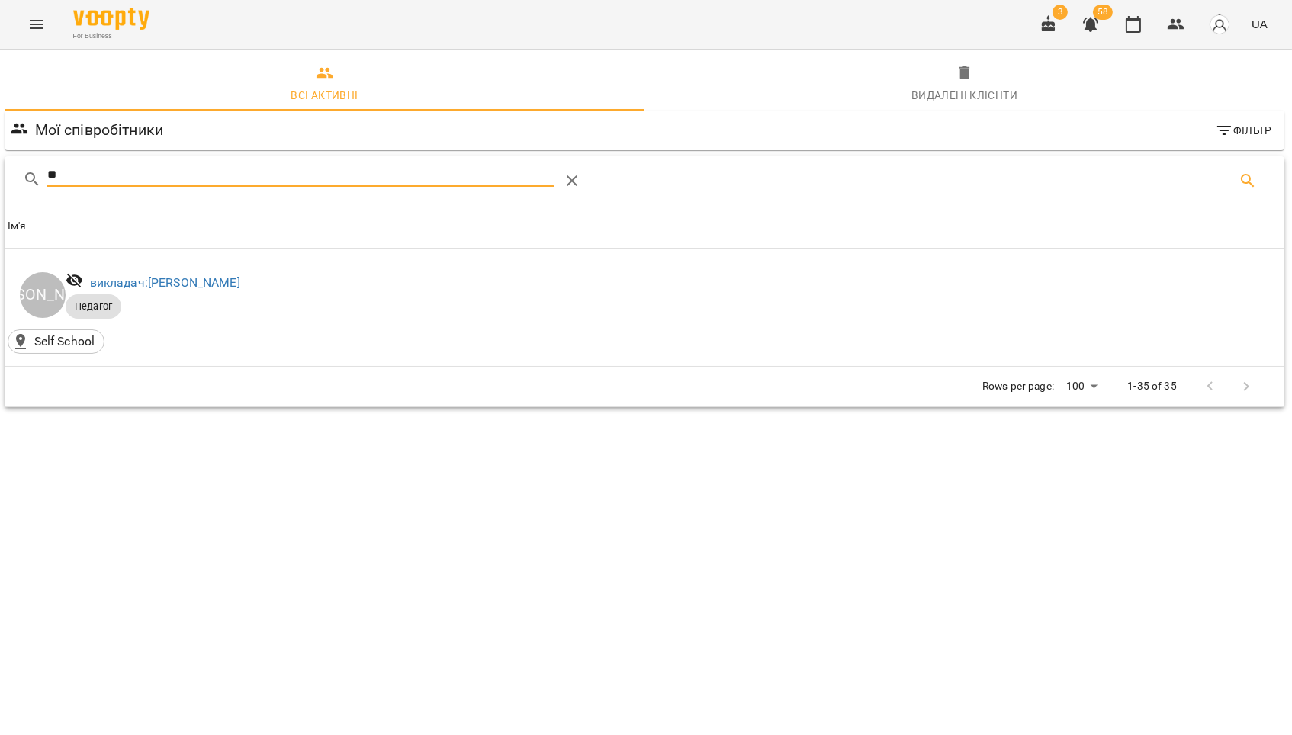
type input "*"
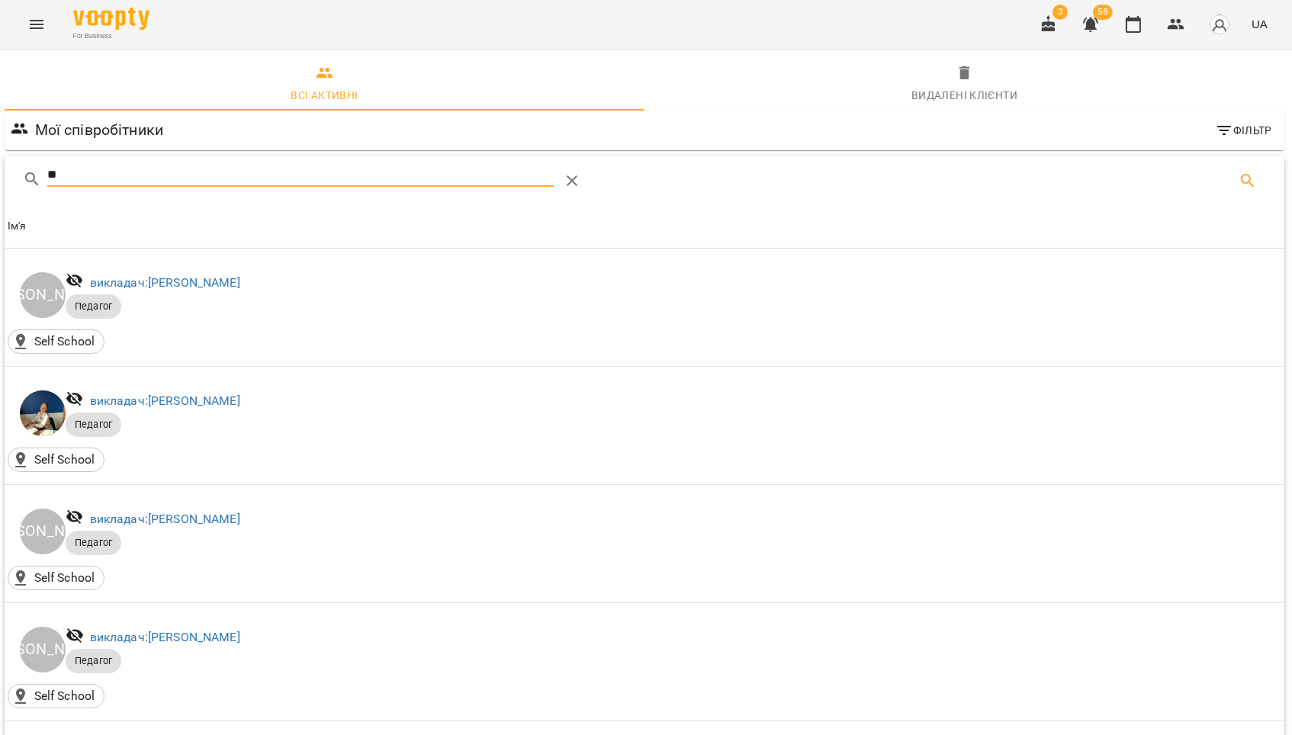
type input "*"
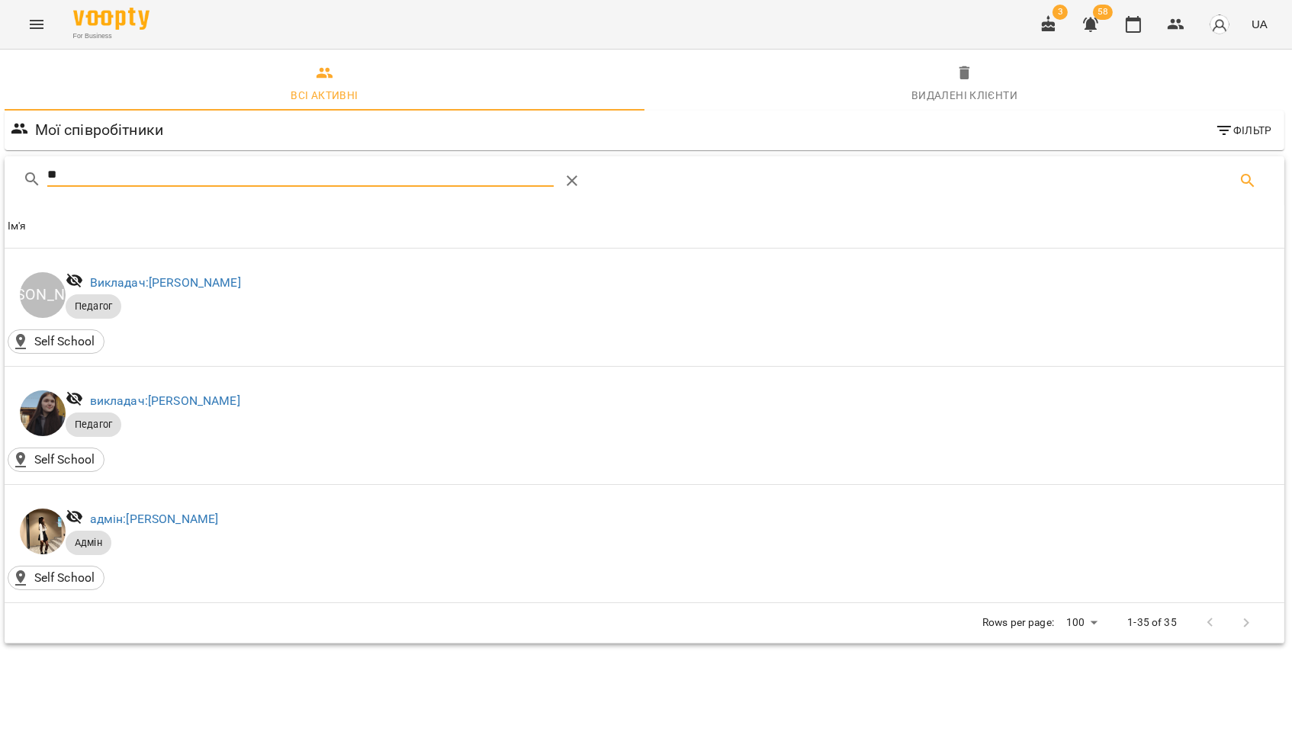
type input "*"
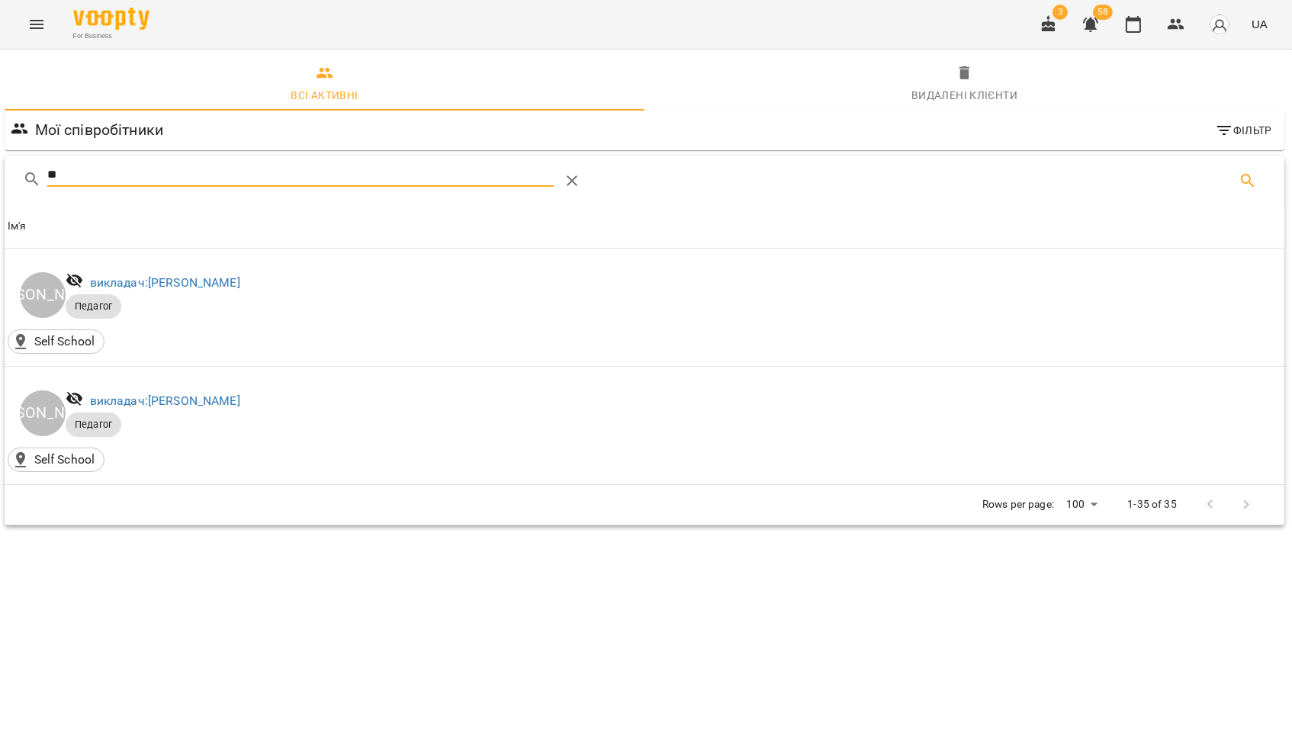
type input "*"
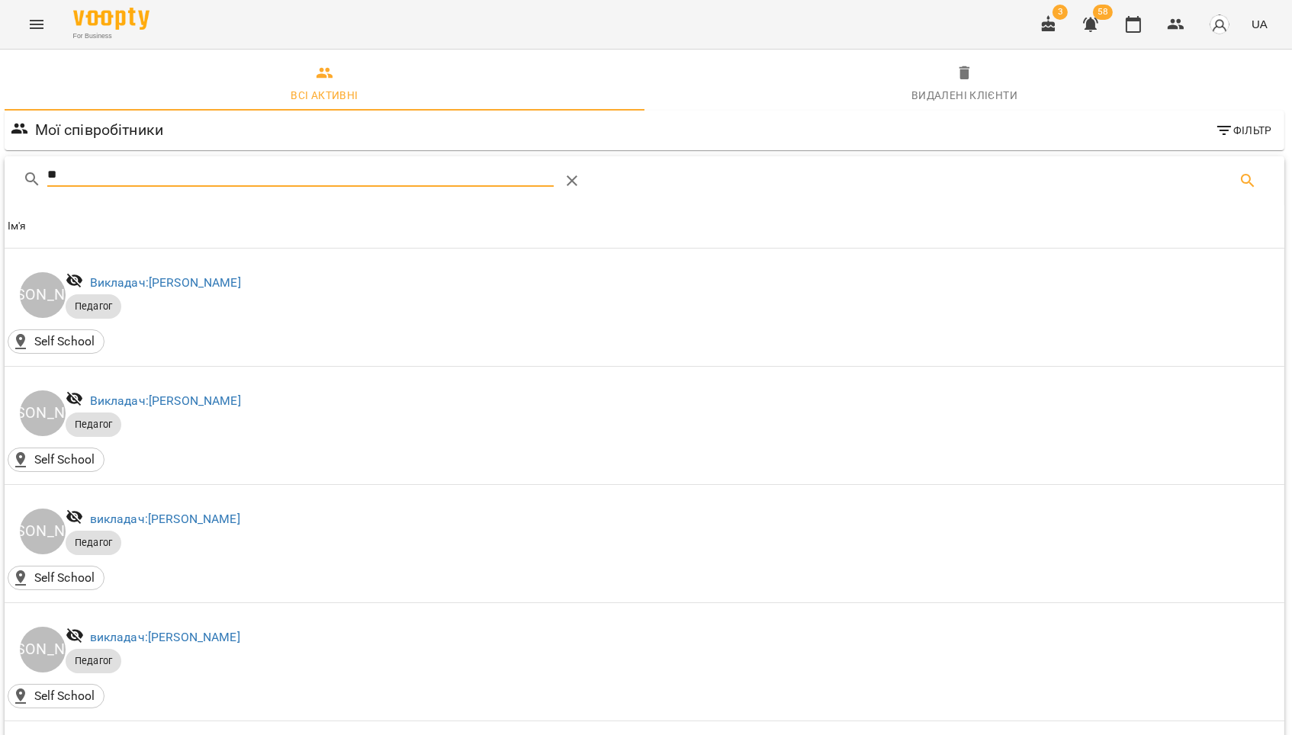
type input "*"
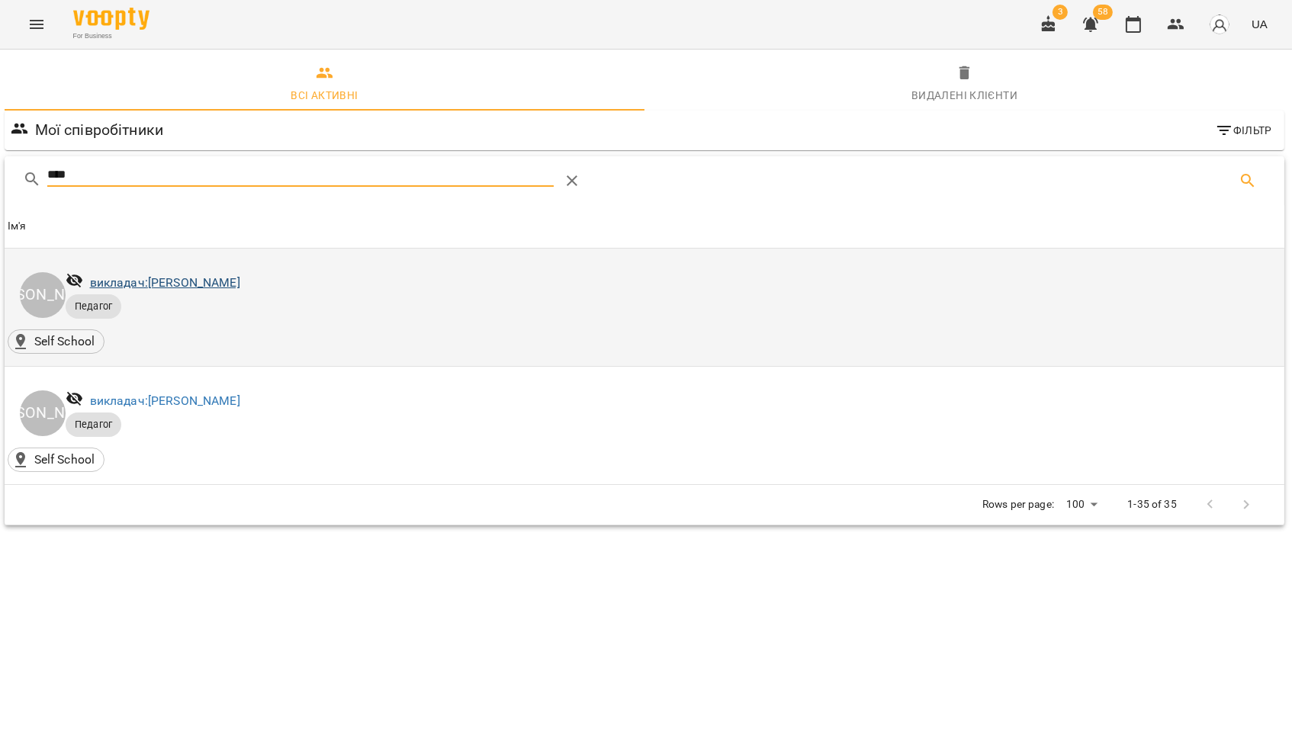
type input "****"
click at [211, 290] on link "викладач: [PERSON_NAME]" at bounding box center [165, 282] width 150 height 14
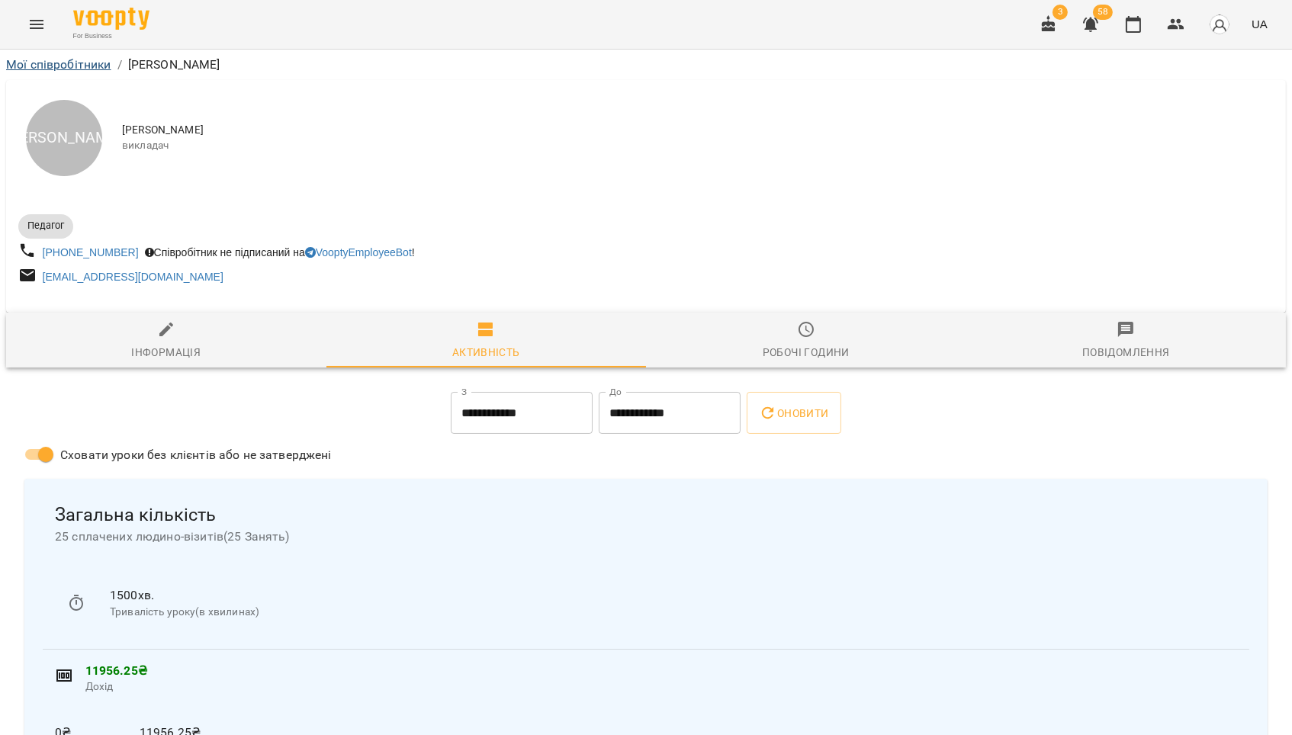
click at [78, 70] on link "Мої співробітники" at bounding box center [58, 64] width 105 height 14
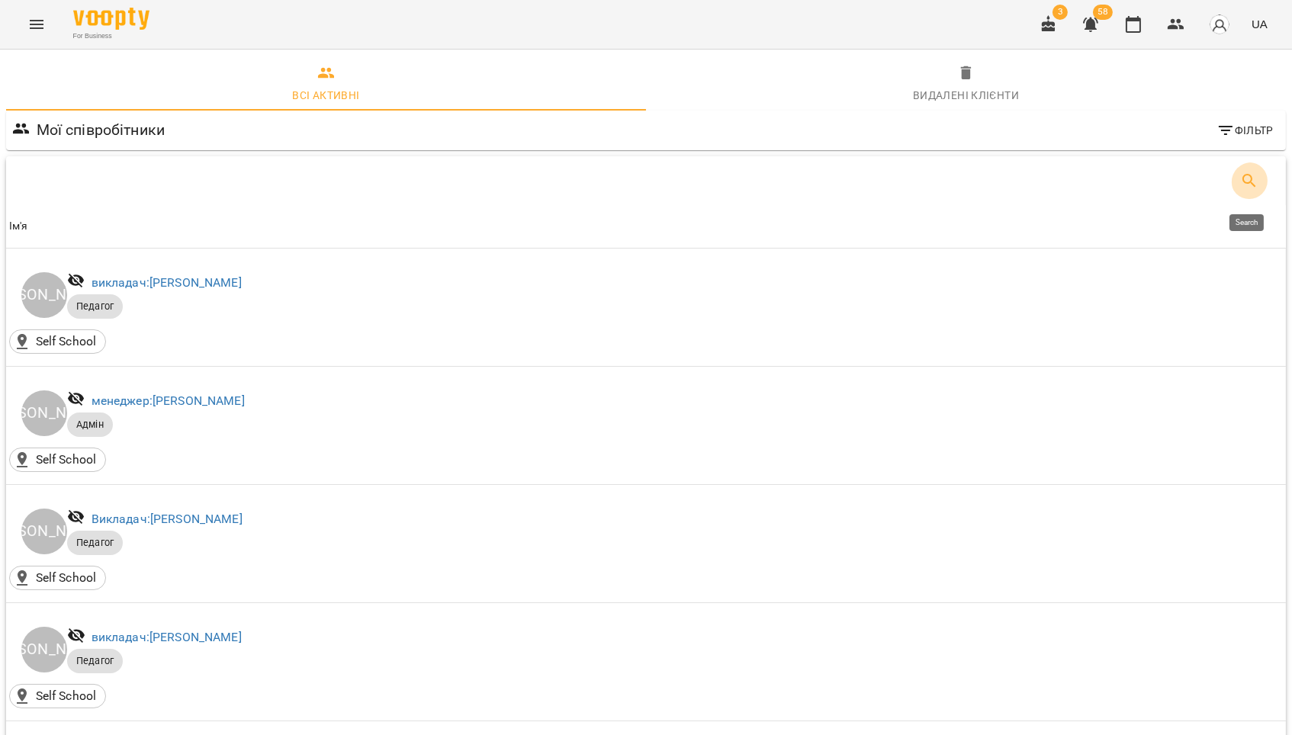
click at [1243, 189] on icon "Search" at bounding box center [1249, 181] width 18 height 18
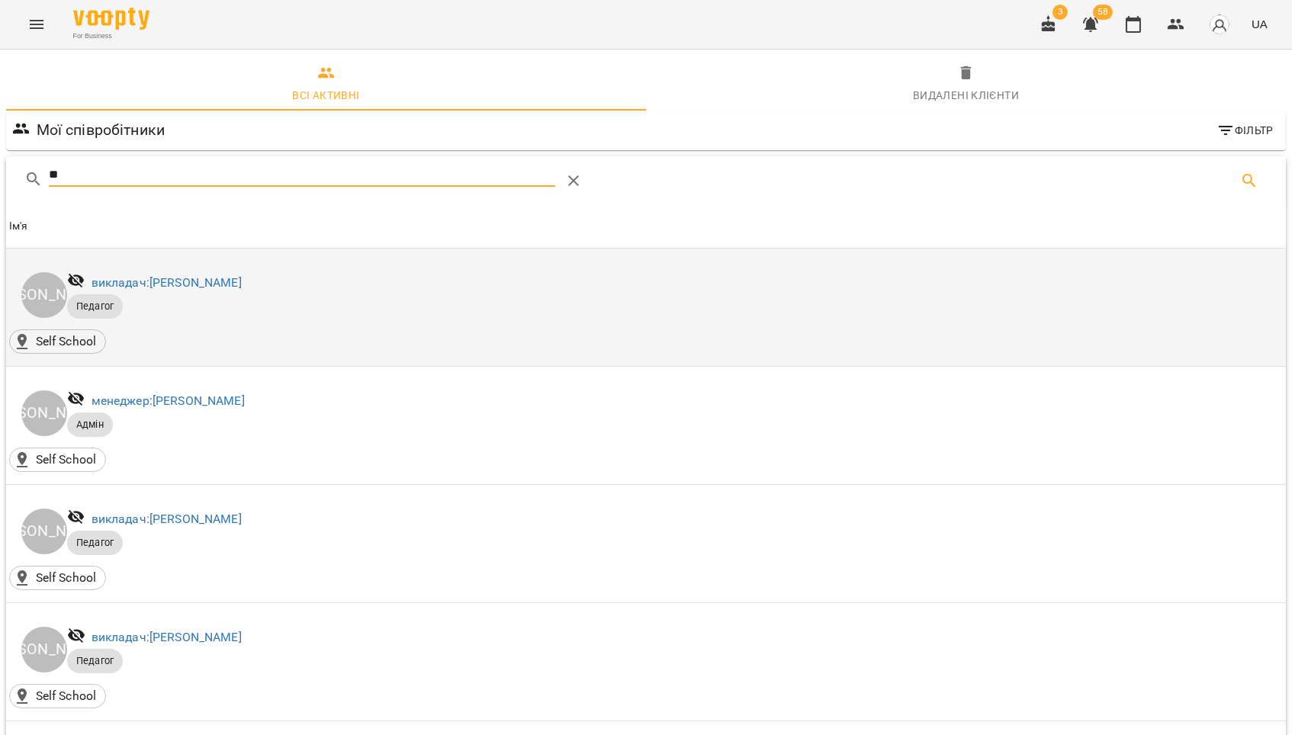
type input "*"
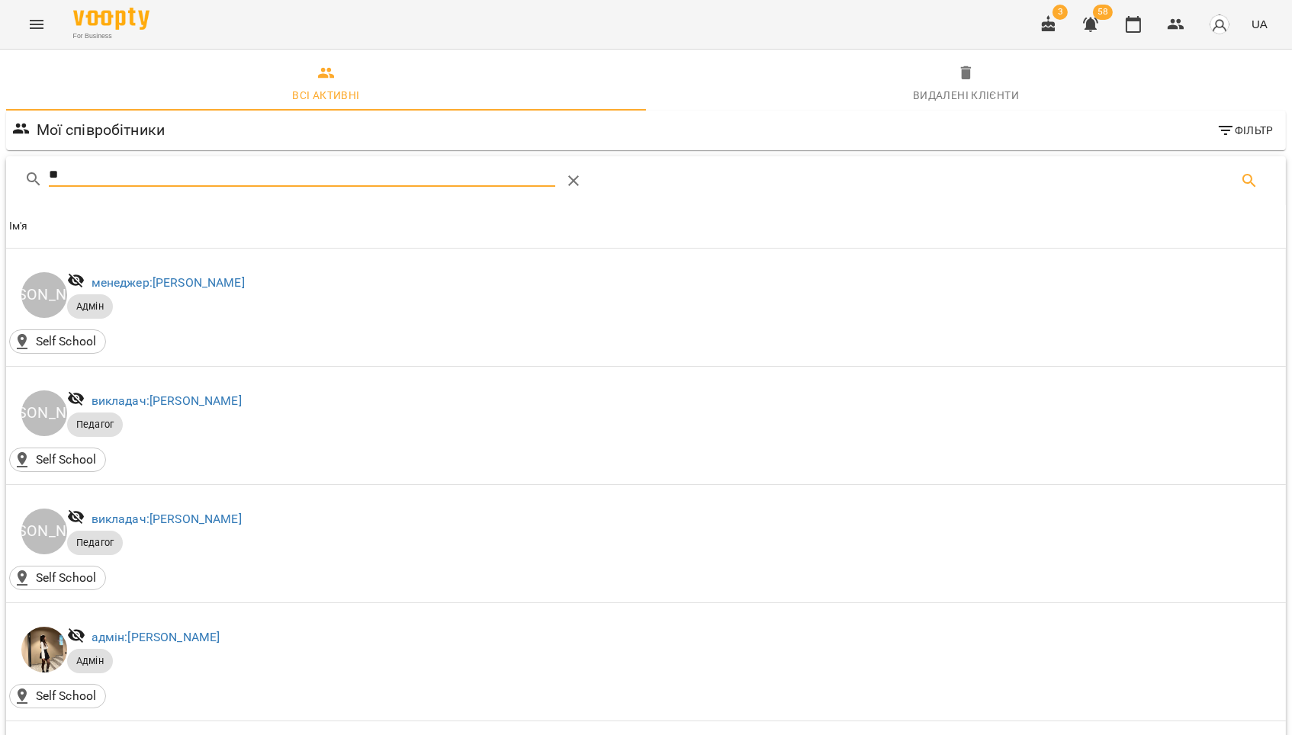
type input "*"
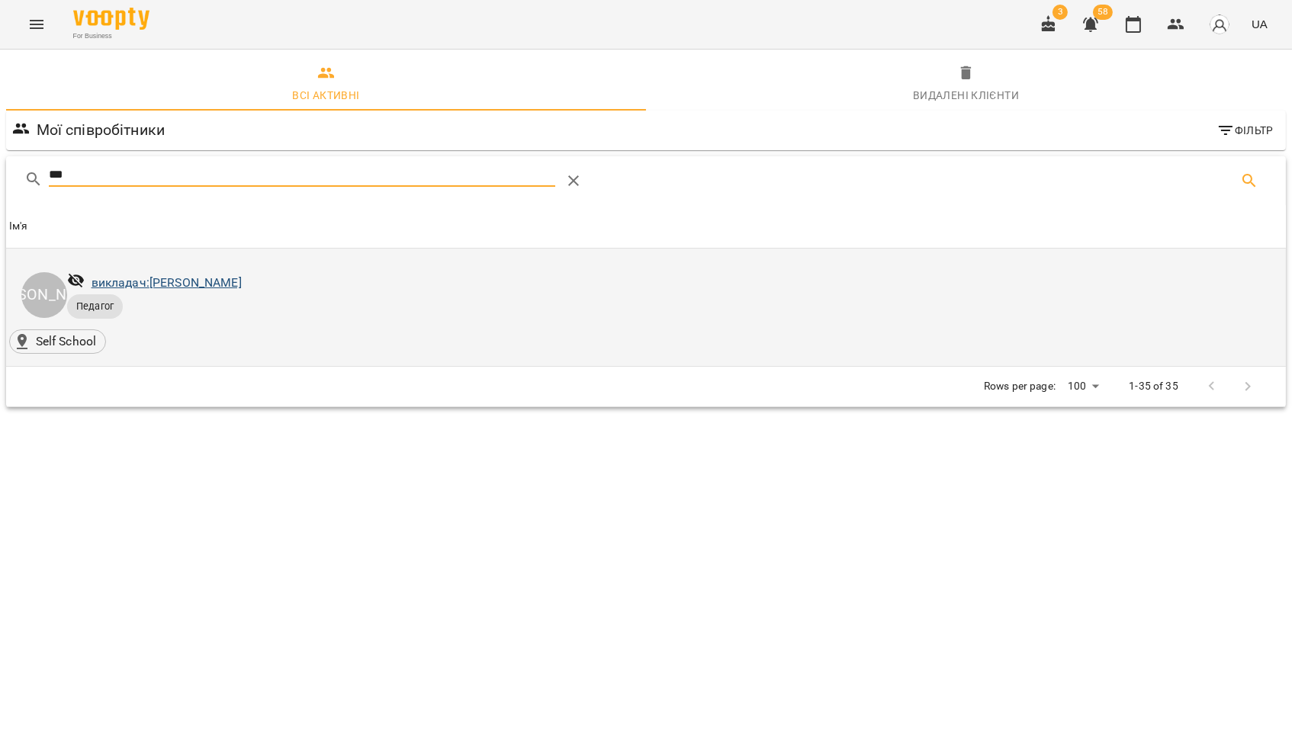
type input "***"
click at [201, 290] on link "викладач: [PERSON_NAME]" at bounding box center [167, 282] width 150 height 14
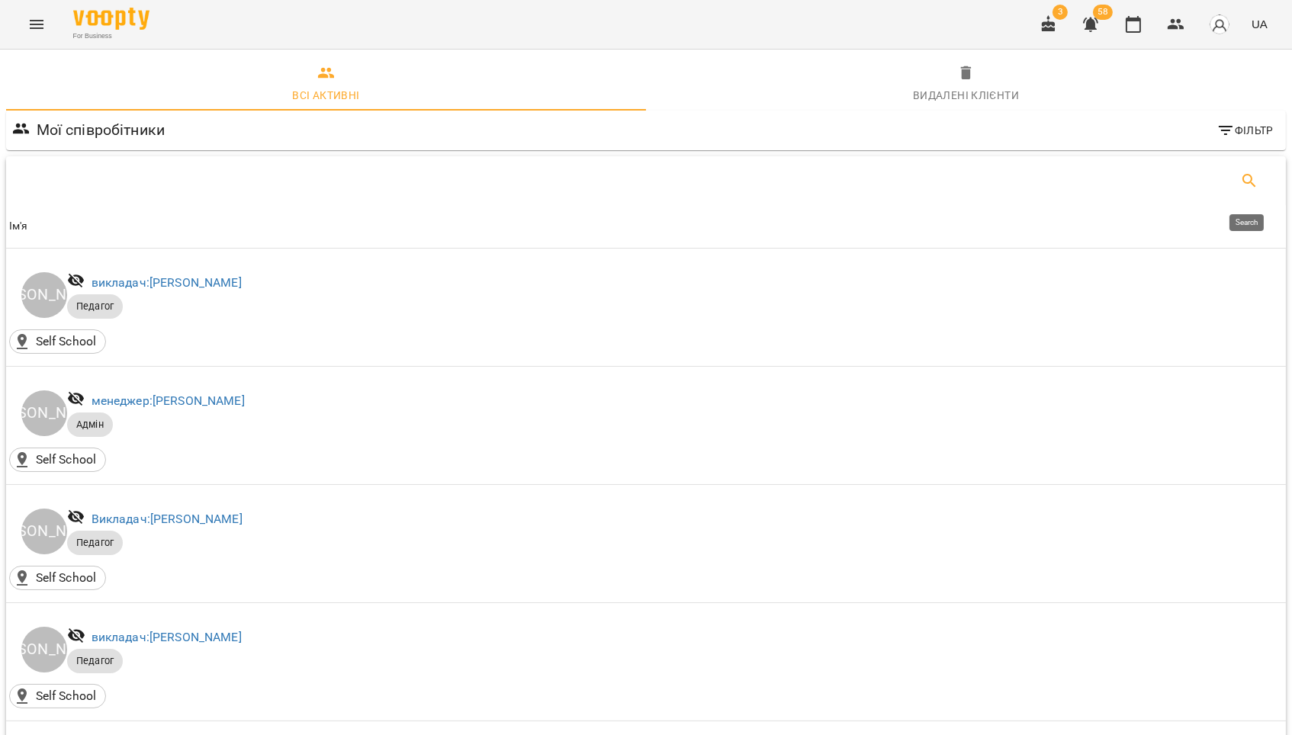
click at [1240, 186] on icon "Search" at bounding box center [1249, 181] width 18 height 18
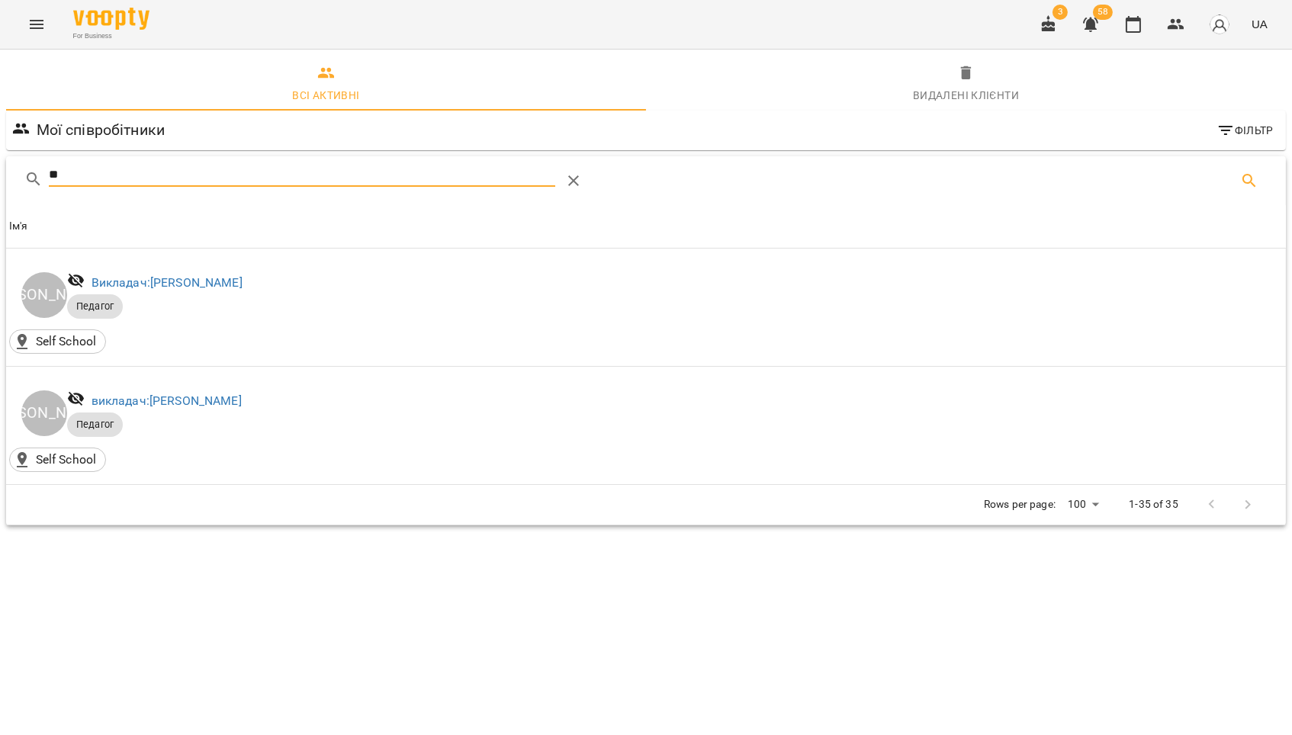
type input "*"
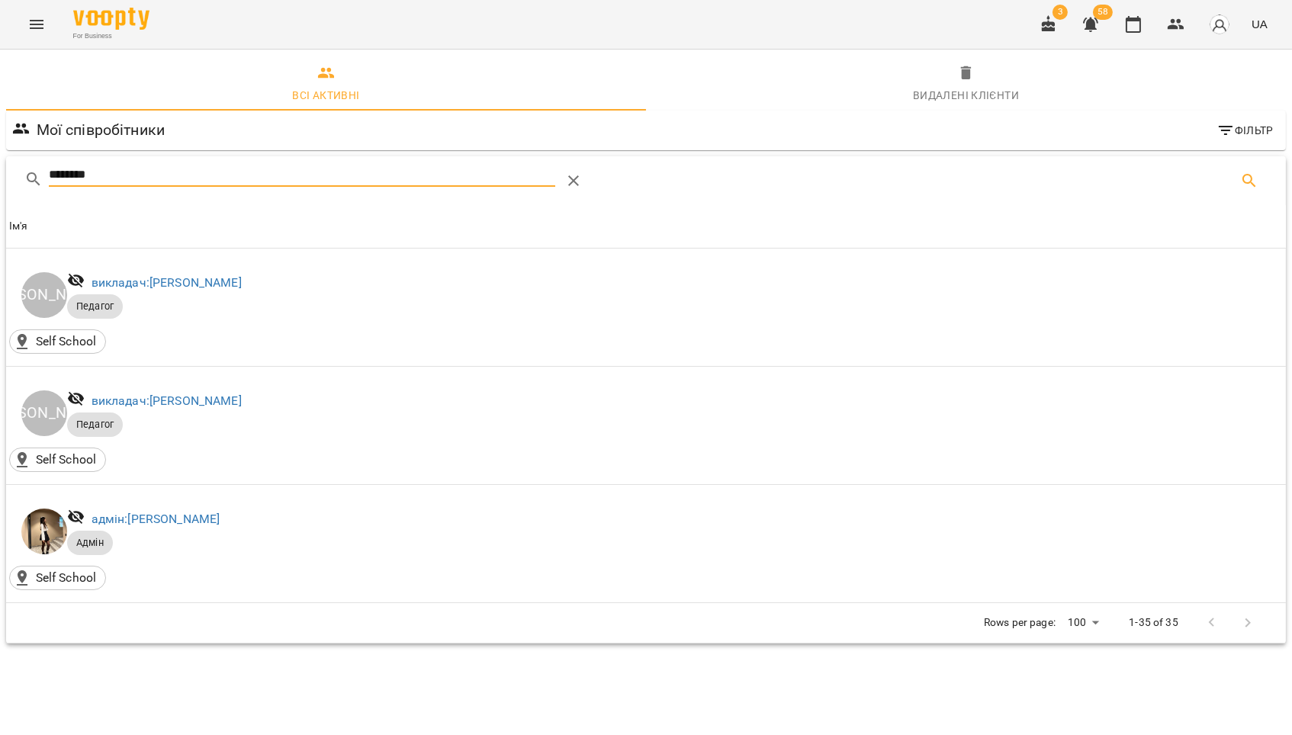
type input "********"
drag, startPoint x: 103, startPoint y: 159, endPoint x: 38, endPoint y: 21, distance: 152.5
click at [38, 21] on icon "Menu" at bounding box center [36, 24] width 18 height 18
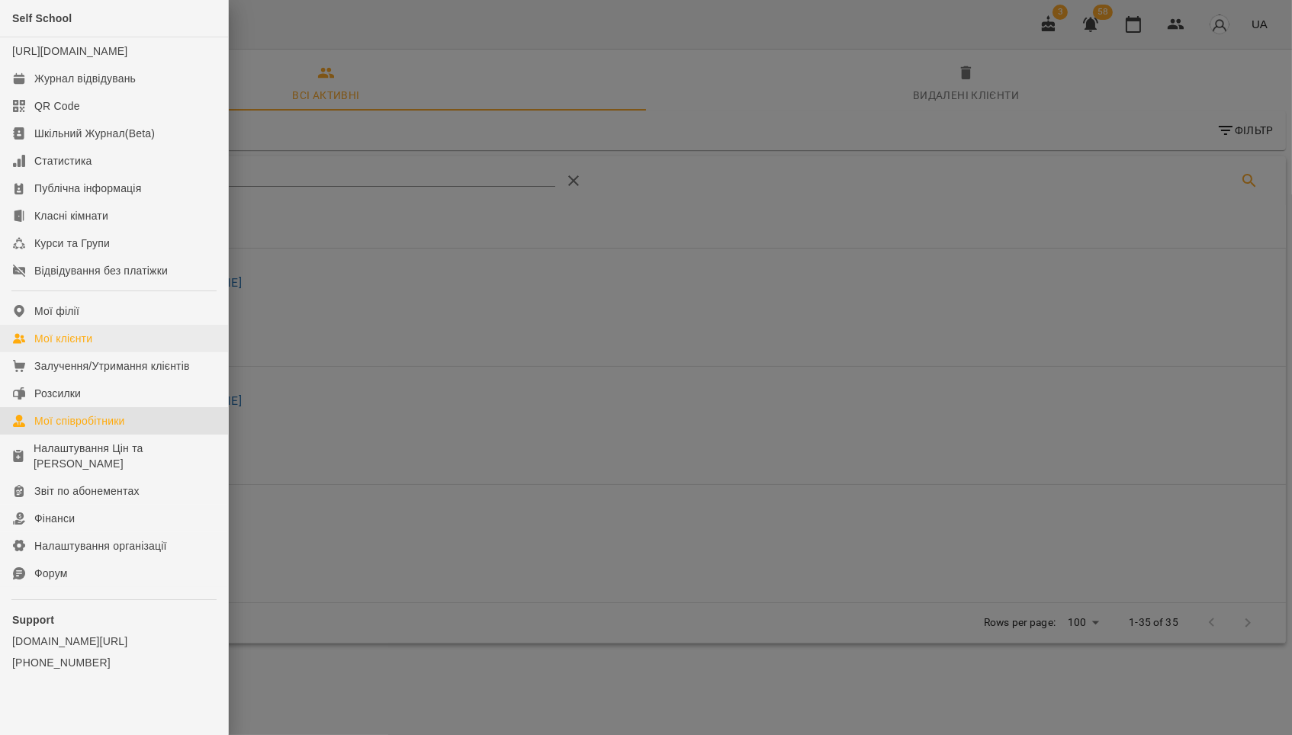
click at [74, 341] on div "Мої клієнти" at bounding box center [63, 338] width 58 height 15
